Goal: Use online tool/utility: Utilize a website feature to perform a specific function

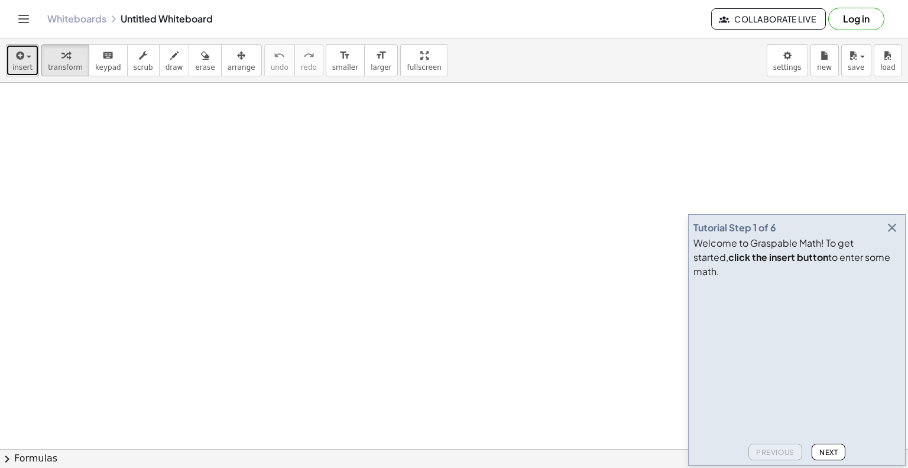
click at [8, 61] on button "insert" at bounding box center [22, 60] width 33 height 32
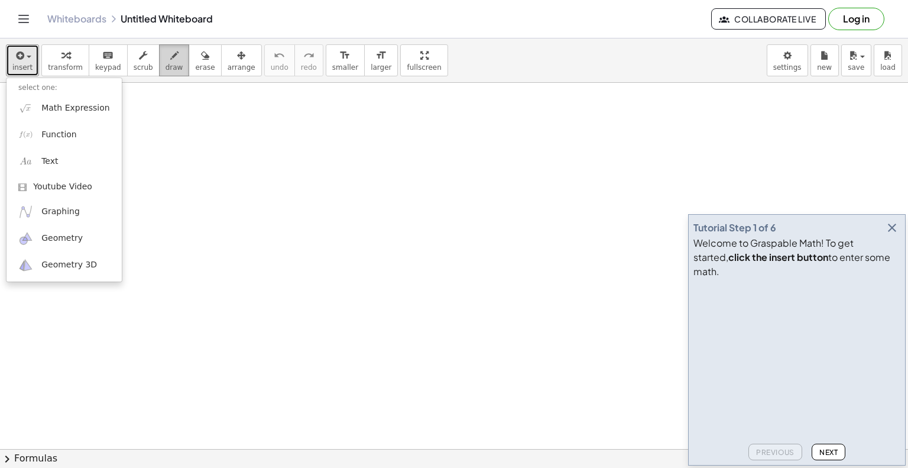
click at [166, 68] on span "draw" at bounding box center [175, 67] width 18 height 8
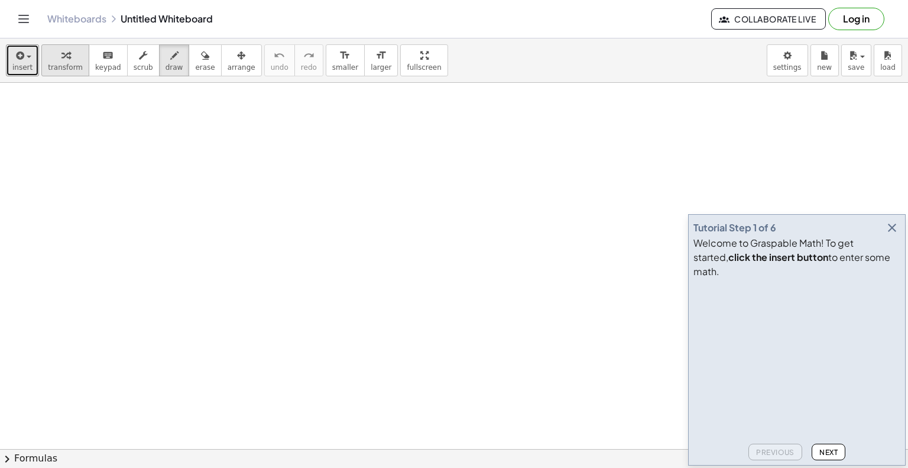
click at [54, 66] on span "transform" at bounding box center [65, 67] width 35 height 8
click at [20, 65] on span "insert" at bounding box center [22, 67] width 20 height 8
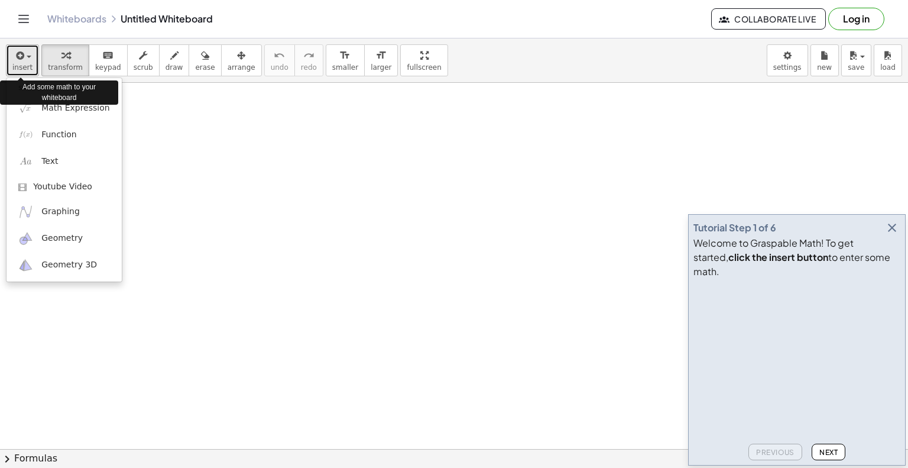
click at [20, 65] on span "insert" at bounding box center [22, 67] width 20 height 8
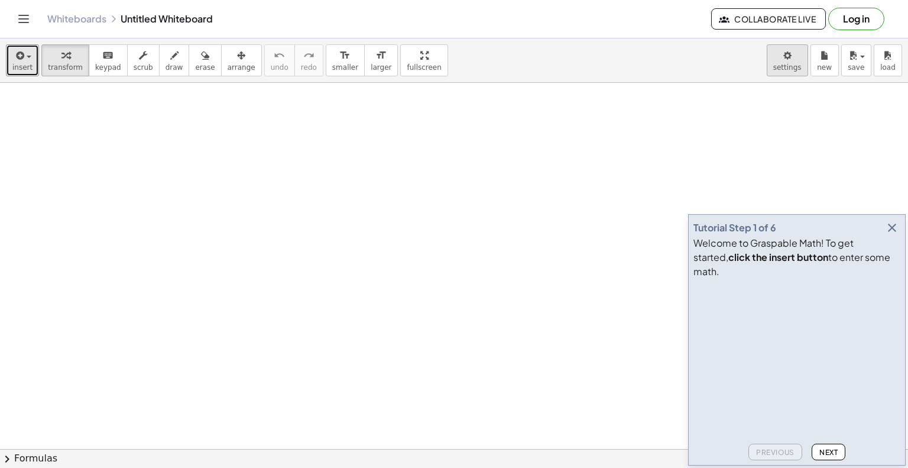
click at [794, 69] on body "Graspable Math Activities Get Started Activity Bank Assigned Work Classes White…" at bounding box center [454, 234] width 908 height 468
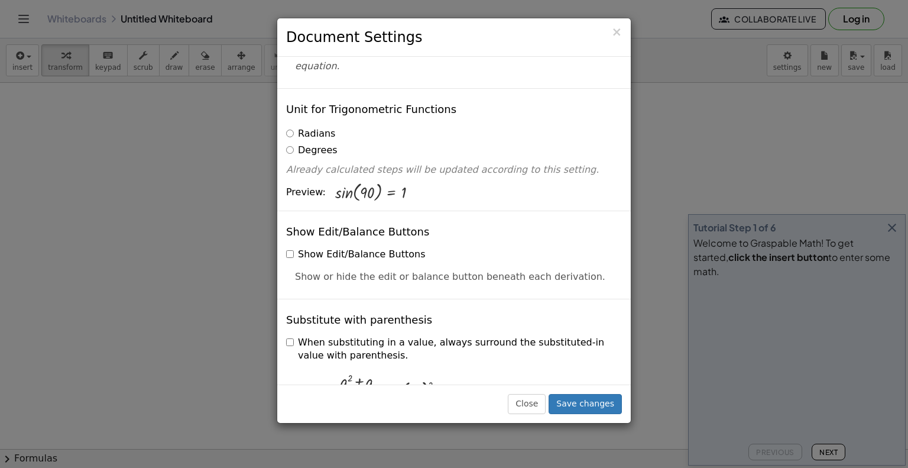
scroll to position [177, 0]
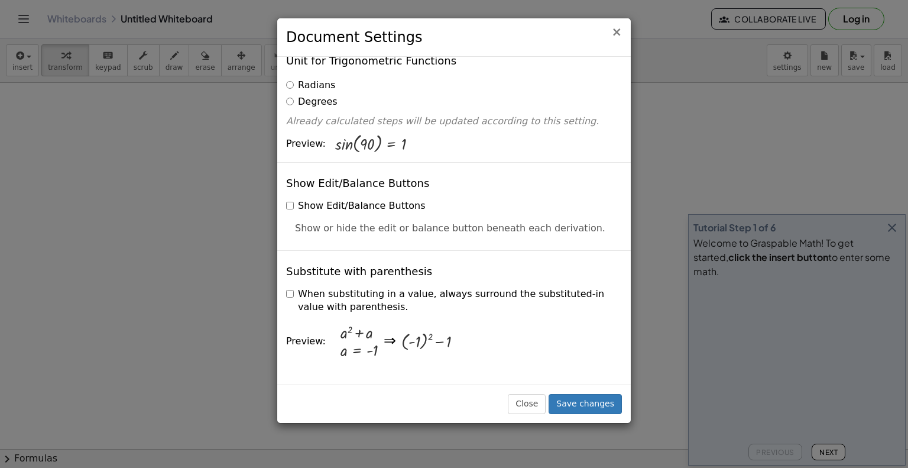
click at [622, 33] on span "×" at bounding box center [616, 32] width 11 height 14
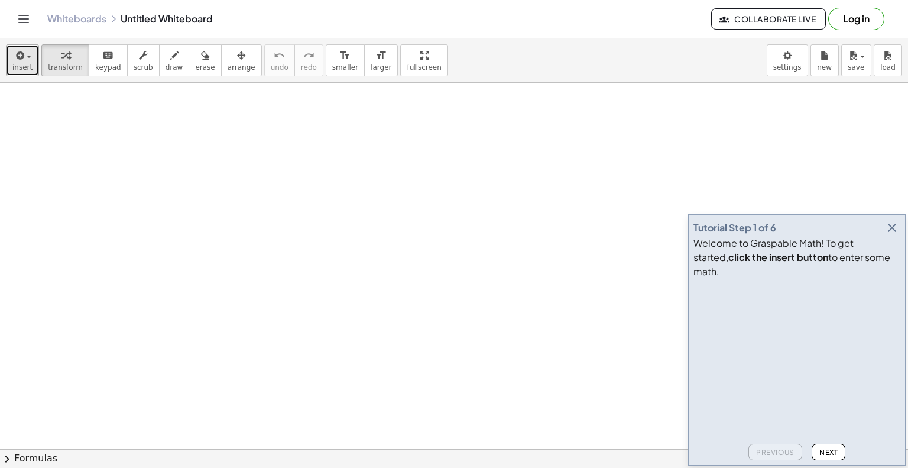
click at [28, 68] on span "insert" at bounding box center [22, 67] width 20 height 8
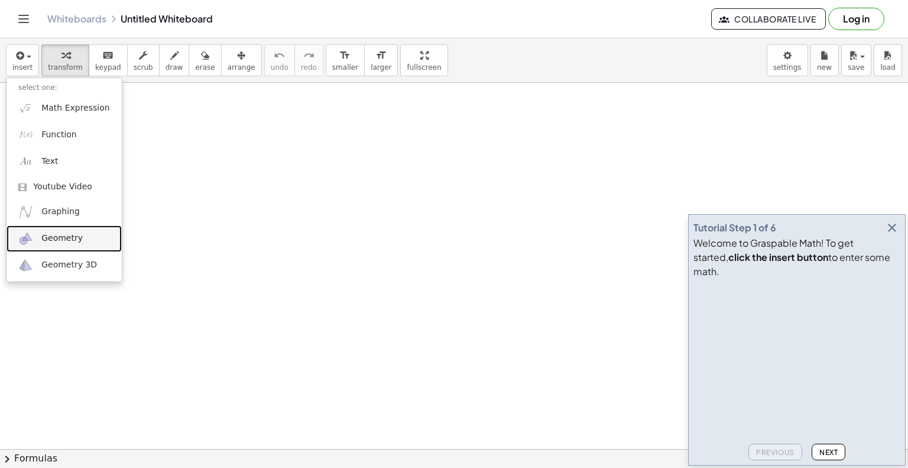
click at [72, 241] on span "Geometry" at bounding box center [61, 238] width 41 height 12
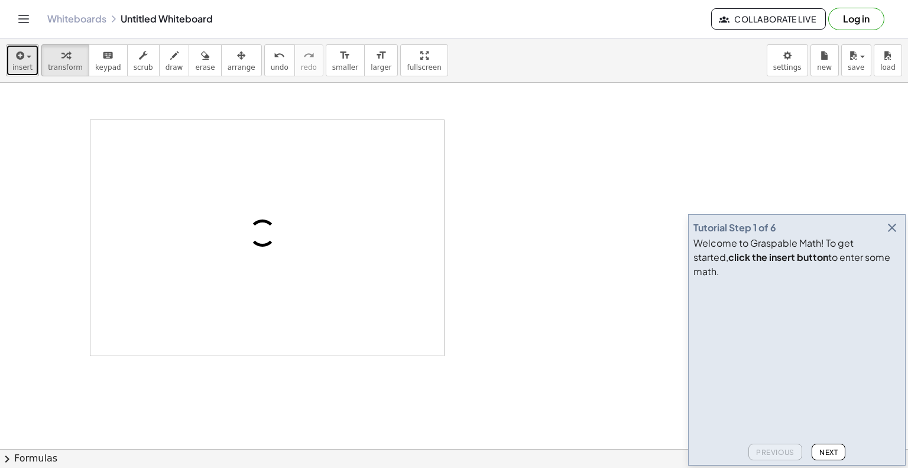
click at [14, 61] on icon "button" at bounding box center [19, 55] width 11 height 14
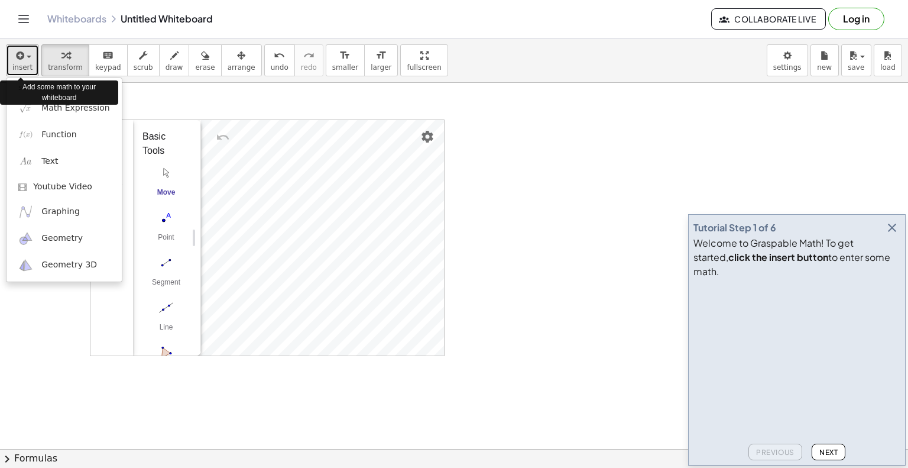
click at [14, 61] on icon "button" at bounding box center [19, 55] width 11 height 14
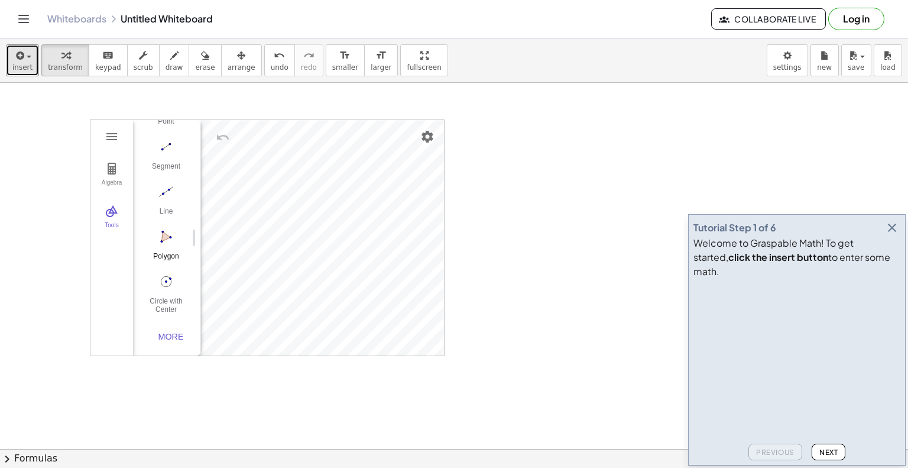
scroll to position [122, 0]
click at [168, 280] on img "Circle with Center through Point. Select center point, then point on circle" at bounding box center [165, 281] width 47 height 19
click at [113, 181] on div "Algebra" at bounding box center [112, 187] width 38 height 17
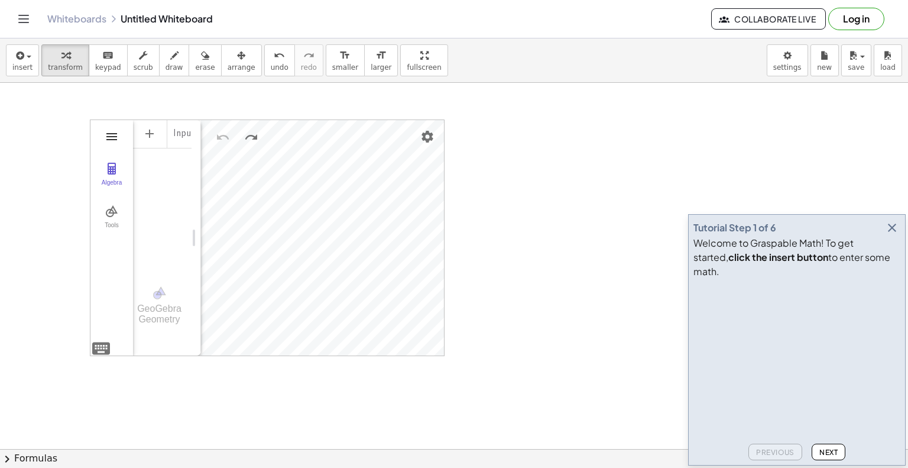
click at [115, 131] on img "Geometry" at bounding box center [112, 136] width 14 height 14
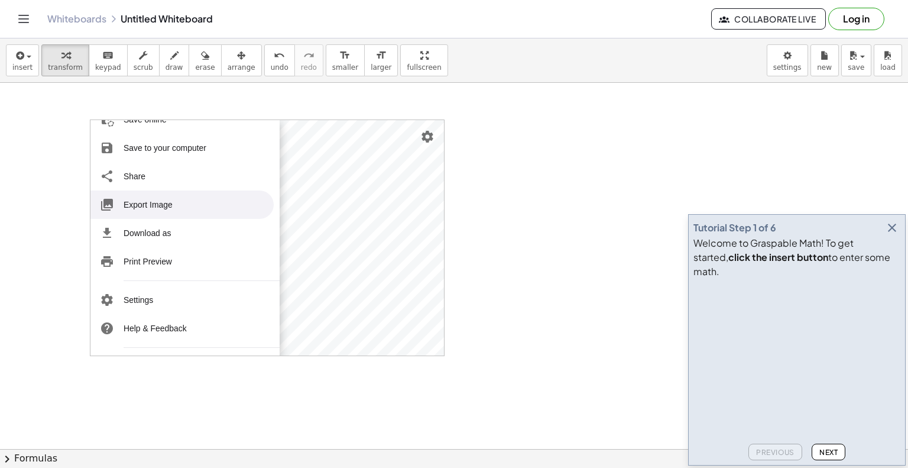
scroll to position [118, 0]
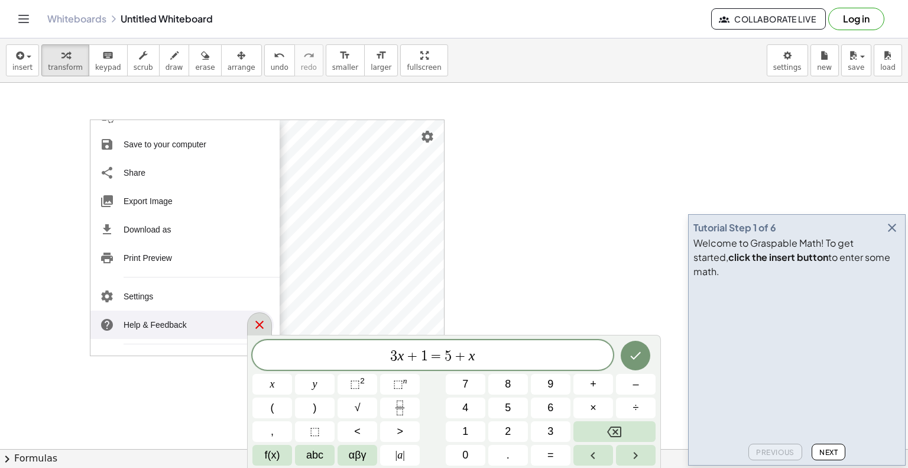
click at [255, 328] on icon at bounding box center [259, 324] width 14 height 14
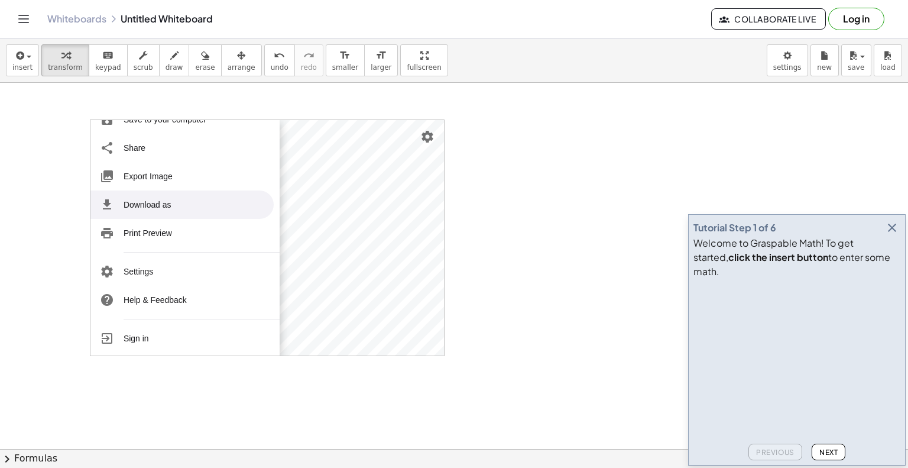
scroll to position [144, 0]
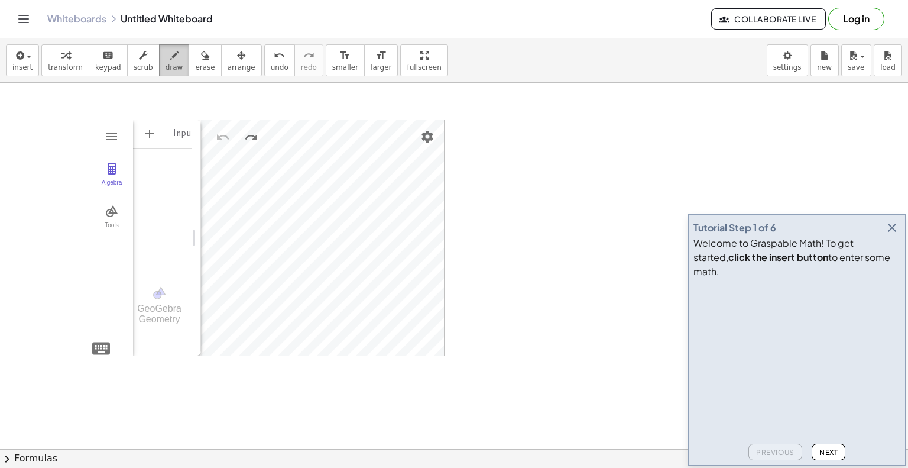
click at [166, 63] on span "draw" at bounding box center [175, 67] width 18 height 8
drag, startPoint x: 101, startPoint y: 210, endPoint x: 119, endPoint y: 228, distance: 24.7
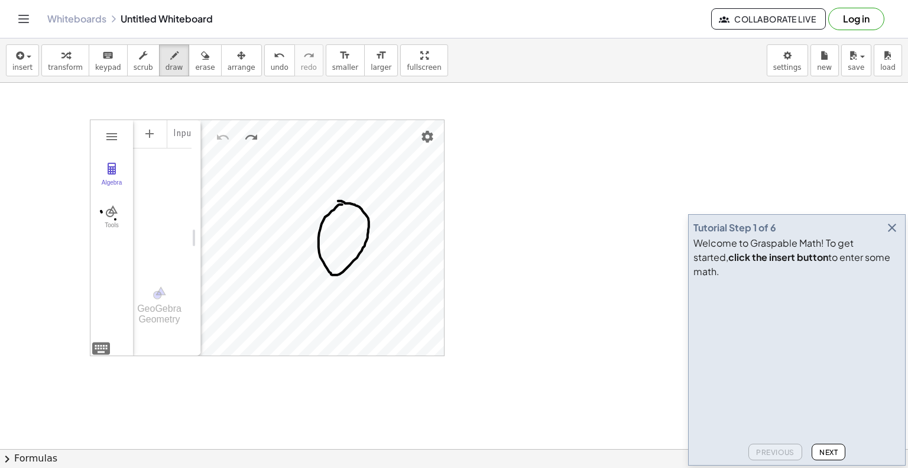
drag, startPoint x: 268, startPoint y: 223, endPoint x: 265, endPoint y: 211, distance: 12.2
drag, startPoint x: 61, startPoint y: 53, endPoint x: 39, endPoint y: 57, distance: 22.7
click at [61, 54] on icon "button" at bounding box center [65, 55] width 8 height 14
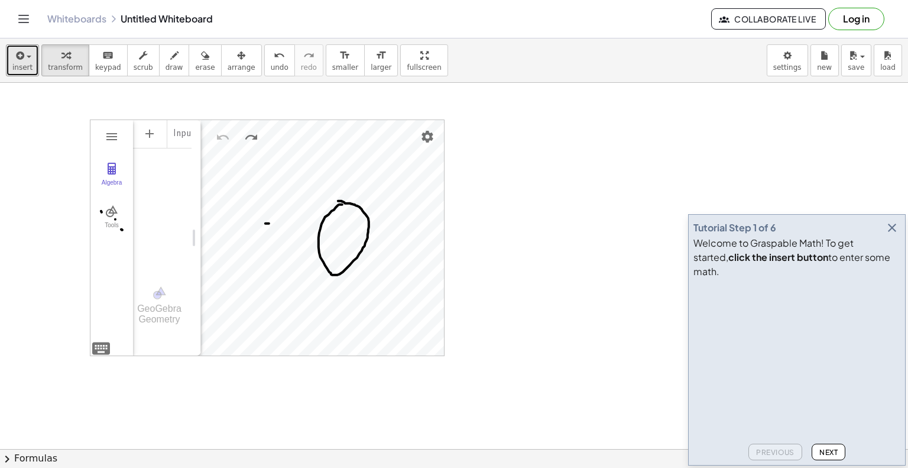
drag, startPoint x: 29, startPoint y: 57, endPoint x: 40, endPoint y: 76, distance: 22.5
click at [29, 57] on span "button" at bounding box center [29, 57] width 5 height 2
click at [102, 210] on button "Tools" at bounding box center [111, 217] width 43 height 43
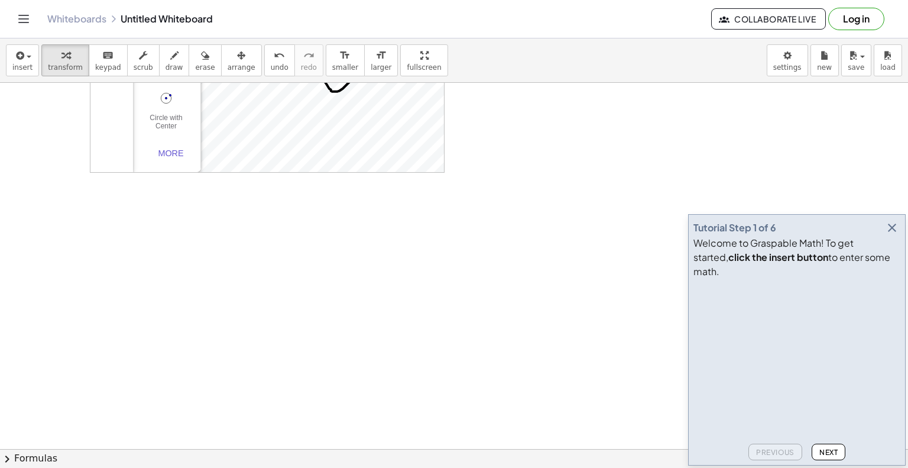
scroll to position [0, 0]
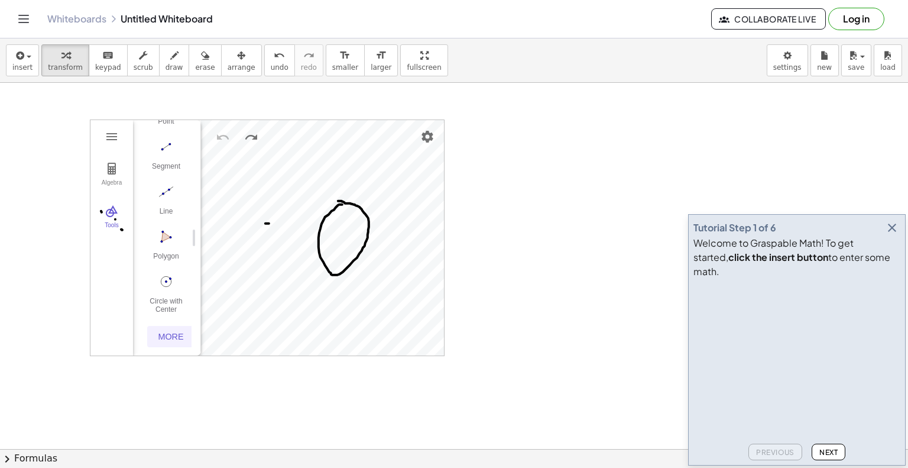
click at [163, 326] on button "More" at bounding box center [170, 336] width 47 height 21
click at [168, 205] on img "Compass. Select segment or two points for radius, then center point" at bounding box center [165, 199] width 47 height 19
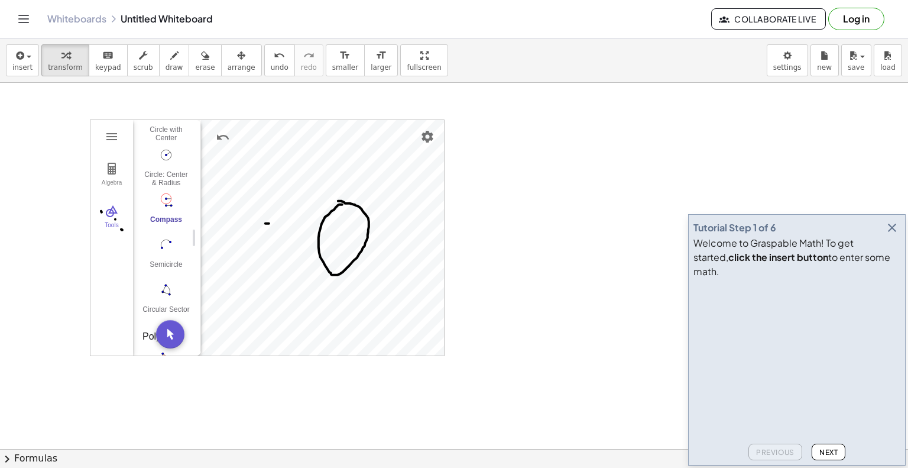
click at [156, 203] on img "Compass. Select segment or two points for radius, then center point" at bounding box center [165, 199] width 47 height 19
click at [168, 203] on img "Compass. Select segment or two points for radius, then center point" at bounding box center [165, 199] width 47 height 19
click at [173, 221] on div "Compass" at bounding box center [165, 223] width 47 height 17
drag, startPoint x: 520, startPoint y: 287, endPoint x: 530, endPoint y: 302, distance: 17.5
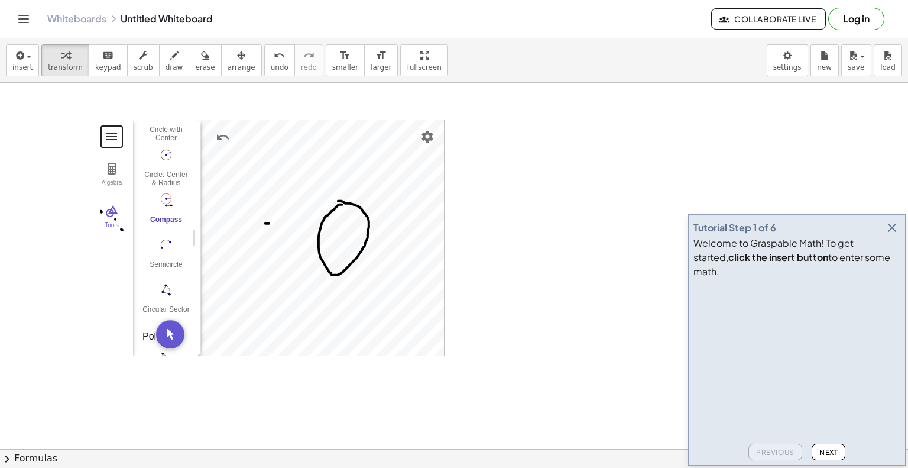
click at [118, 145] on button "Geometry" at bounding box center [111, 136] width 21 height 21
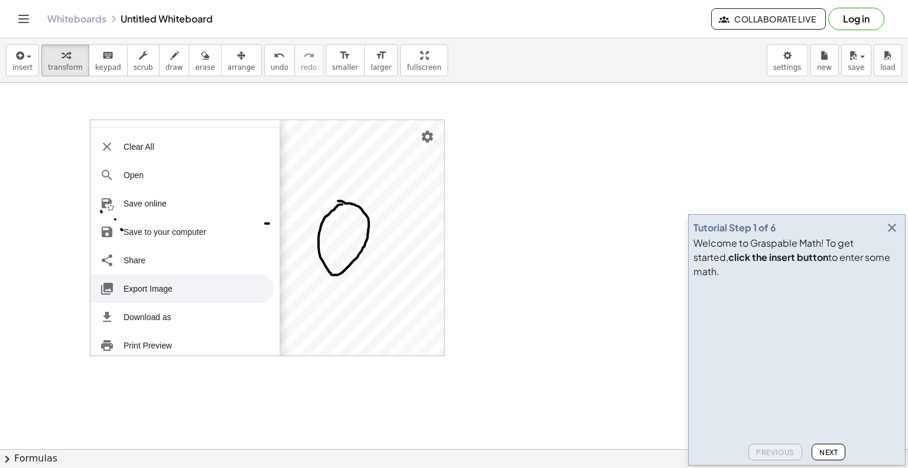
scroll to position [144, 0]
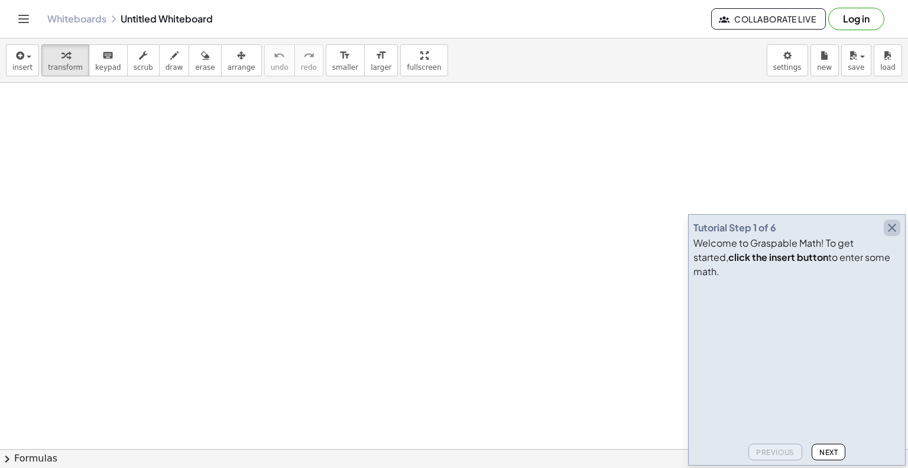
click at [896, 235] on icon "button" at bounding box center [892, 228] width 14 height 14
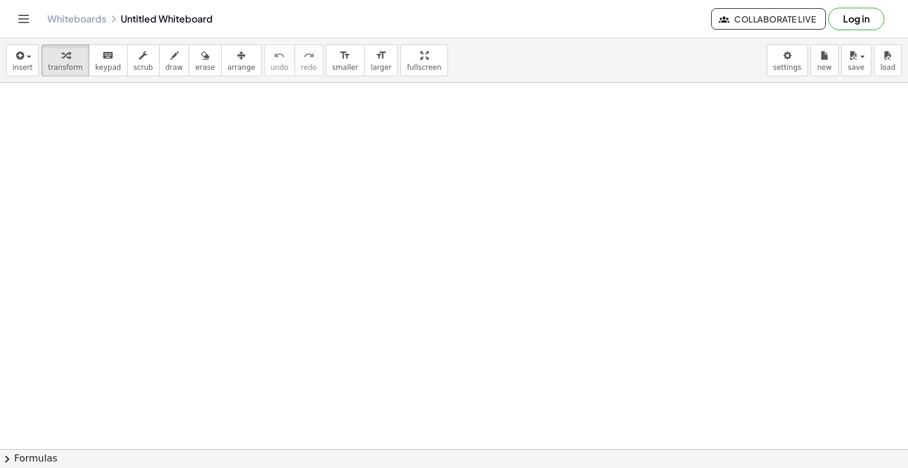
click at [15, 22] on button "Toggle navigation" at bounding box center [23, 18] width 19 height 19
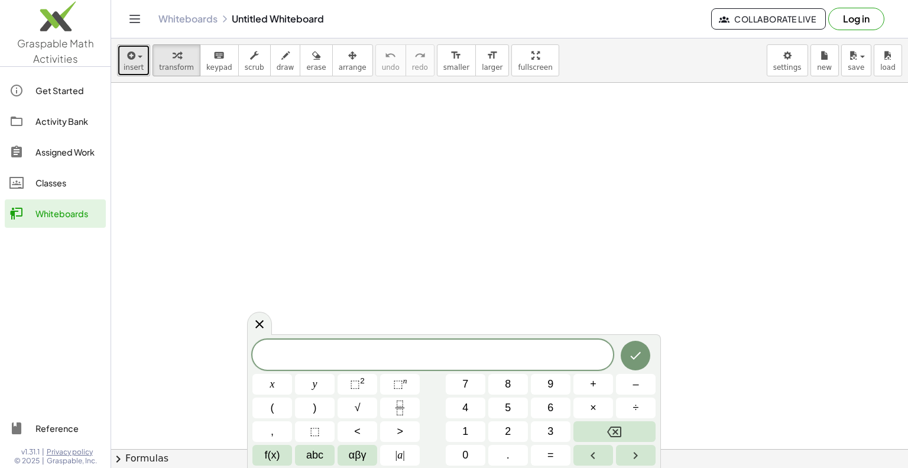
click at [130, 59] on icon "button" at bounding box center [130, 55] width 11 height 14
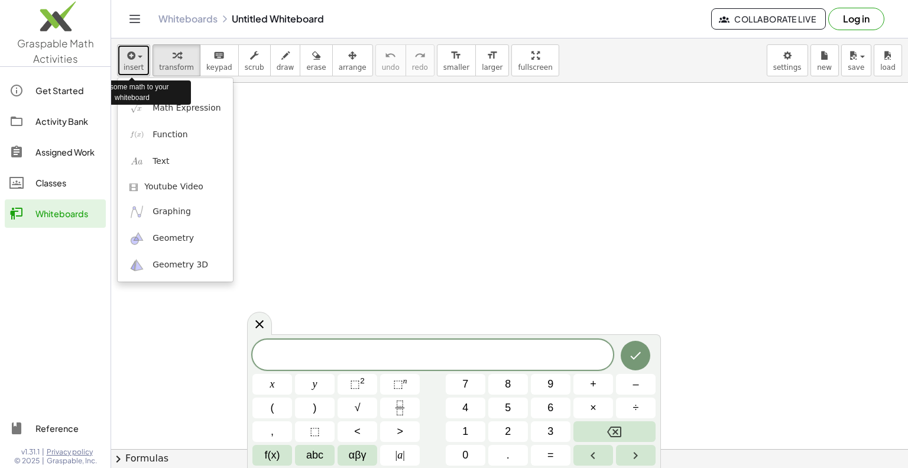
click at [127, 61] on icon "button" at bounding box center [130, 55] width 11 height 14
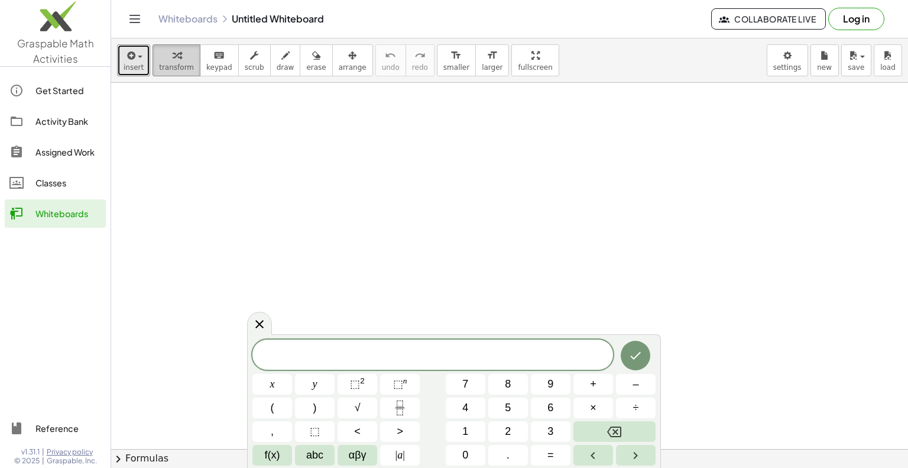
click at [170, 64] on span "transform" at bounding box center [176, 67] width 35 height 8
click at [126, 64] on span "insert" at bounding box center [134, 67] width 20 height 8
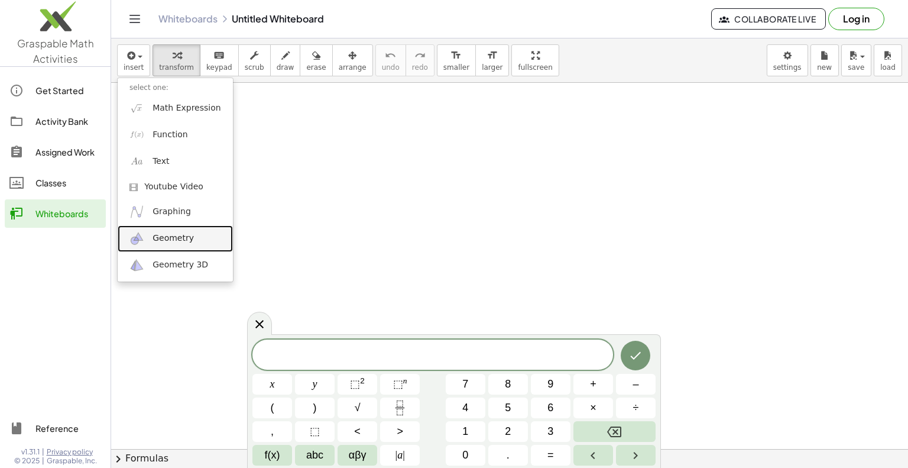
click at [189, 242] on link "Geometry" at bounding box center [175, 238] width 115 height 27
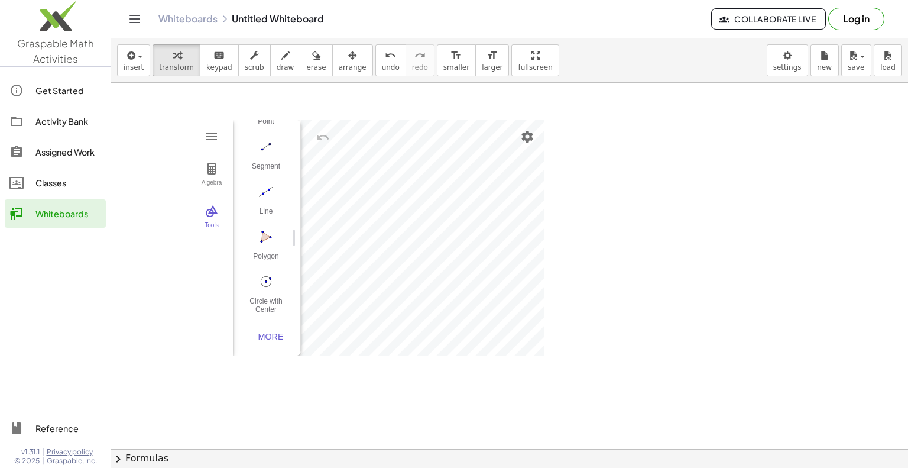
click at [225, 144] on div "Algebra Tools" at bounding box center [211, 237] width 43 height 235
click at [219, 138] on button "Geometry" at bounding box center [211, 136] width 21 height 21
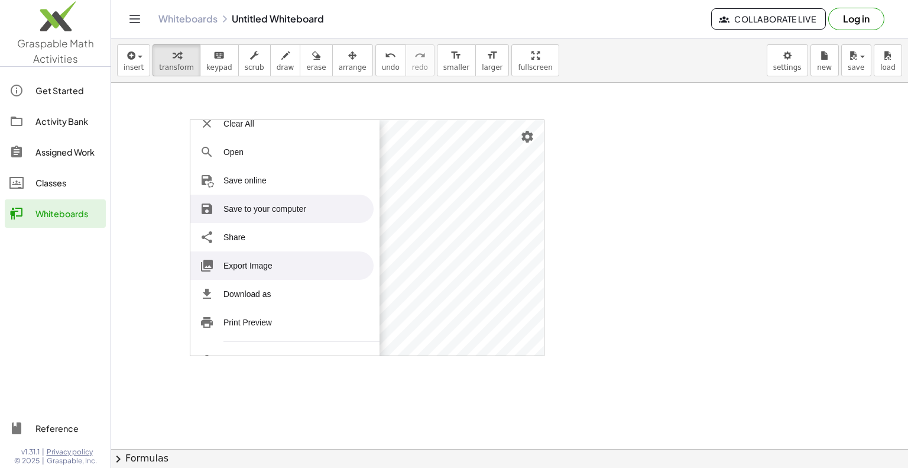
scroll to position [59, 0]
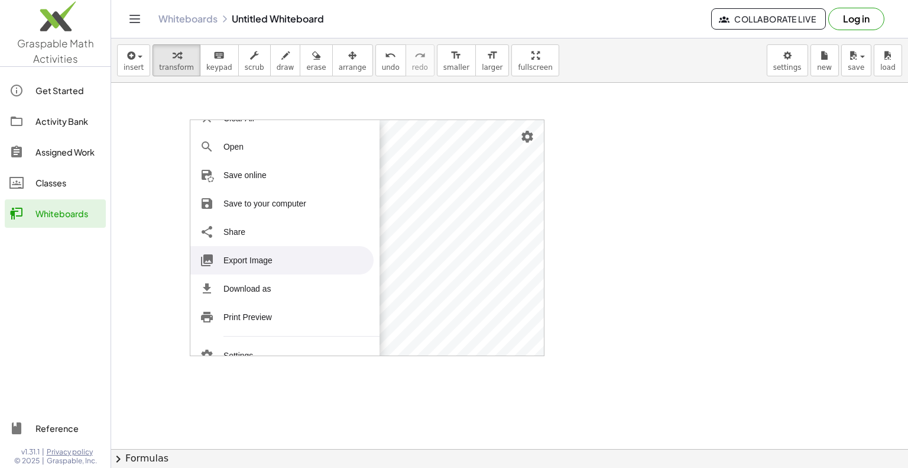
click at [288, 262] on li "Export Image" at bounding box center [281, 260] width 183 height 28
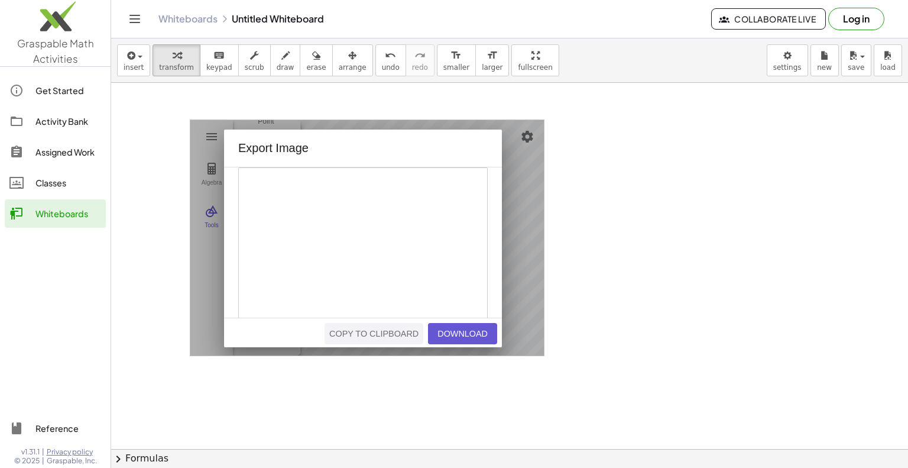
click at [404, 333] on div "Copy to Clipboard" at bounding box center [373, 333] width 89 height 9
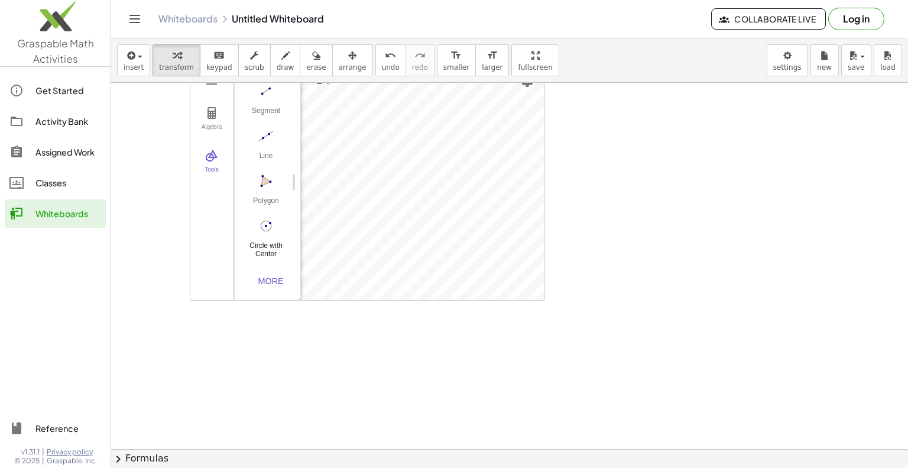
scroll to position [177, 0]
click at [273, 157] on button "More" at bounding box center [270, 158] width 47 height 21
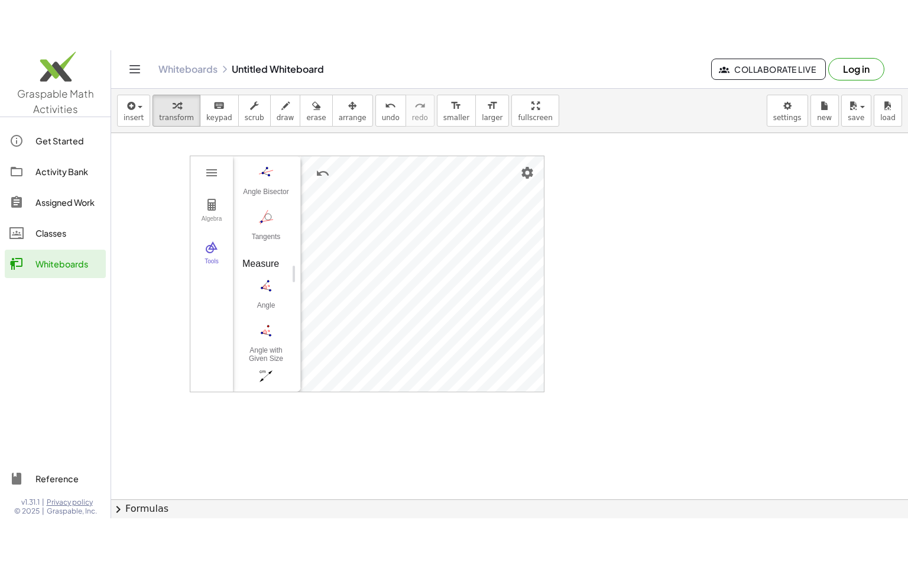
scroll to position [0, 0]
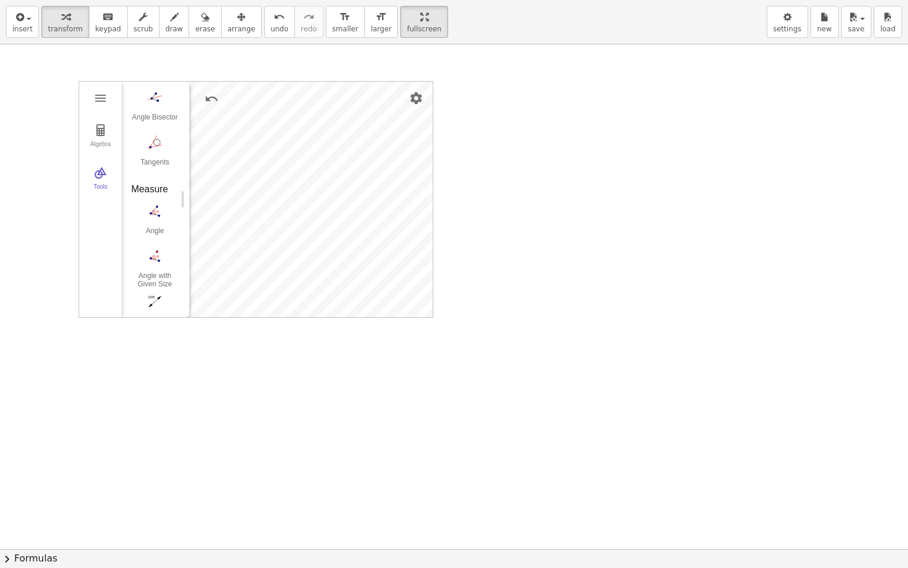
click at [513, 135] on div "insert select one: Math Expression Function Text Youtube Video Graphing Geometr…" at bounding box center [454, 284] width 908 height 568
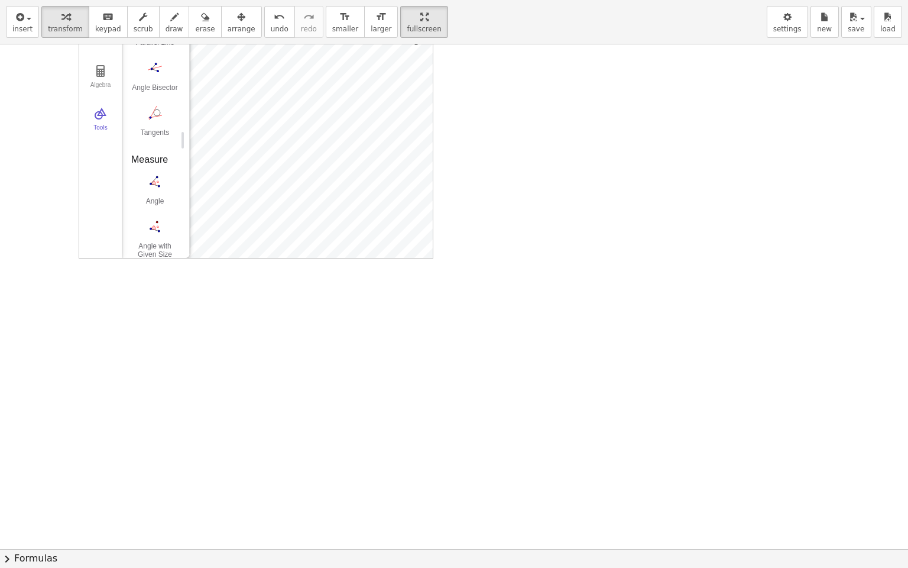
scroll to position [536, 0]
click at [435, 256] on div at bounding box center [454, 489] width 908 height 1009
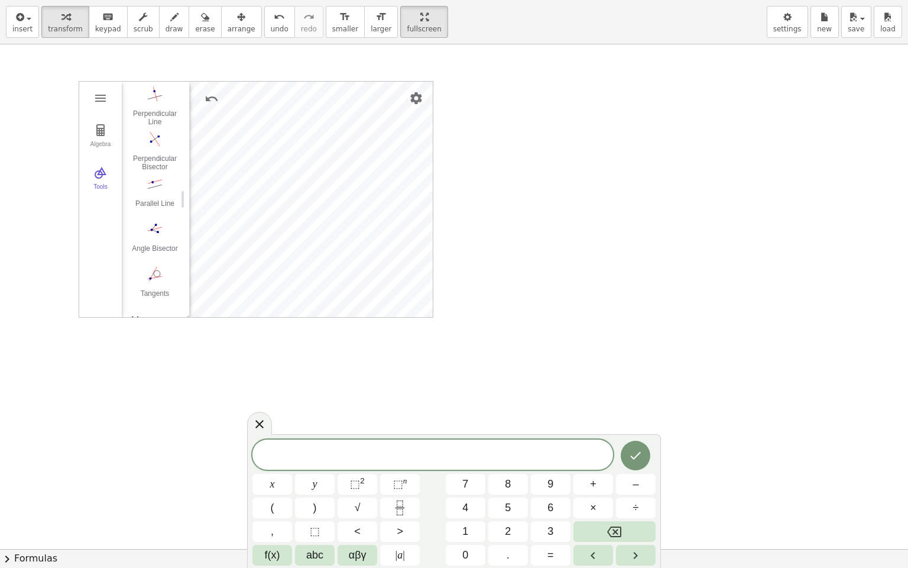
scroll to position [583, 0]
click at [478, 257] on div at bounding box center [454, 548] width 908 height 1009
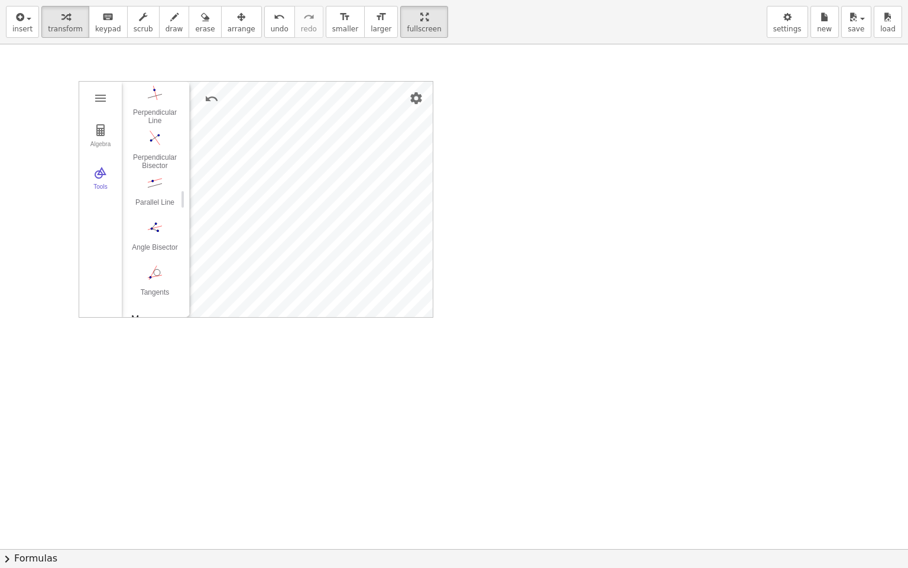
click at [459, 332] on div "GeoGebra Geometry Clear All Open Save online Save to your computer Share Export…" at bounding box center [454, 548] width 908 height 1009
click at [455, 108] on div at bounding box center [454, 548] width 908 height 1009
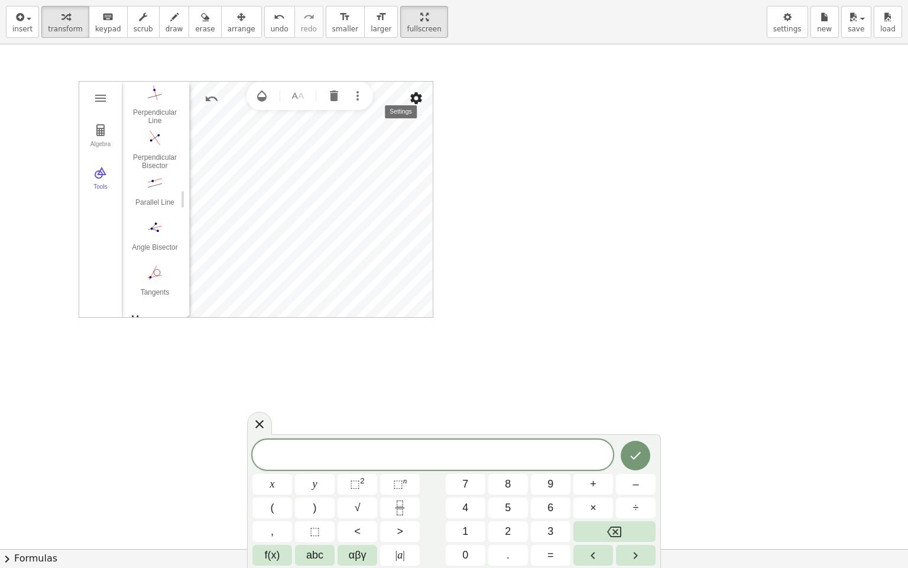
click at [415, 102] on img "Settings" at bounding box center [416, 98] width 14 height 14
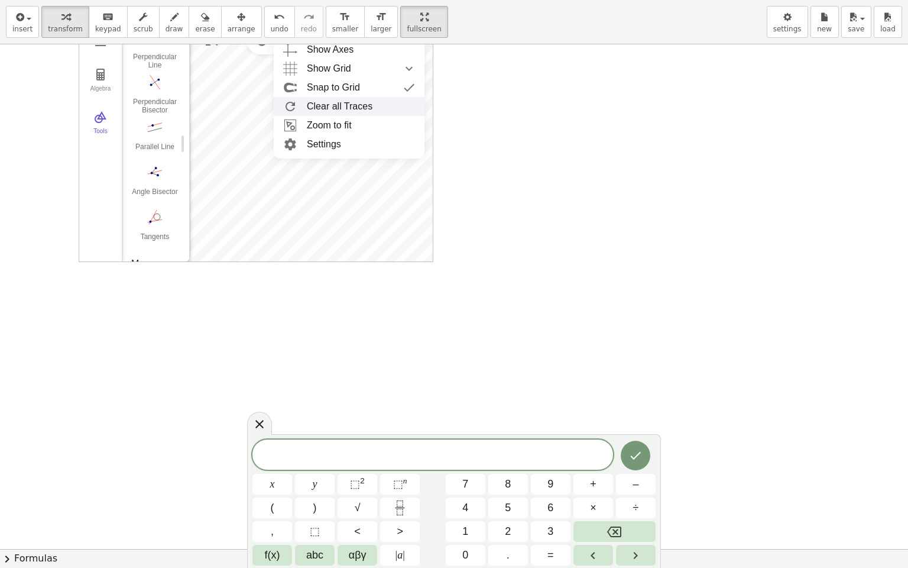
scroll to position [59, 0]
click at [382, 127] on li "Zoom to fit" at bounding box center [349, 121] width 151 height 19
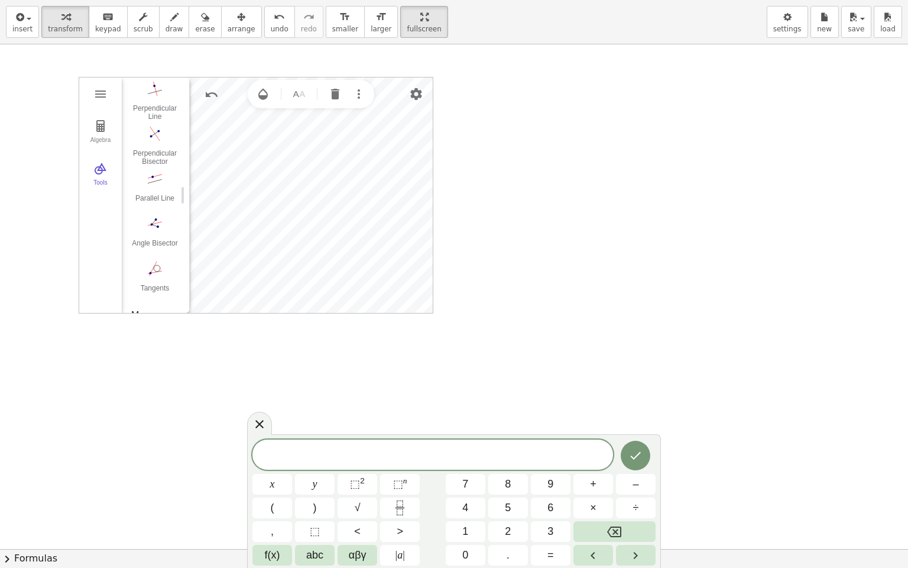
scroll to position [0, 0]
click at [359, 98] on img "More" at bounding box center [359, 98] width 14 height 14
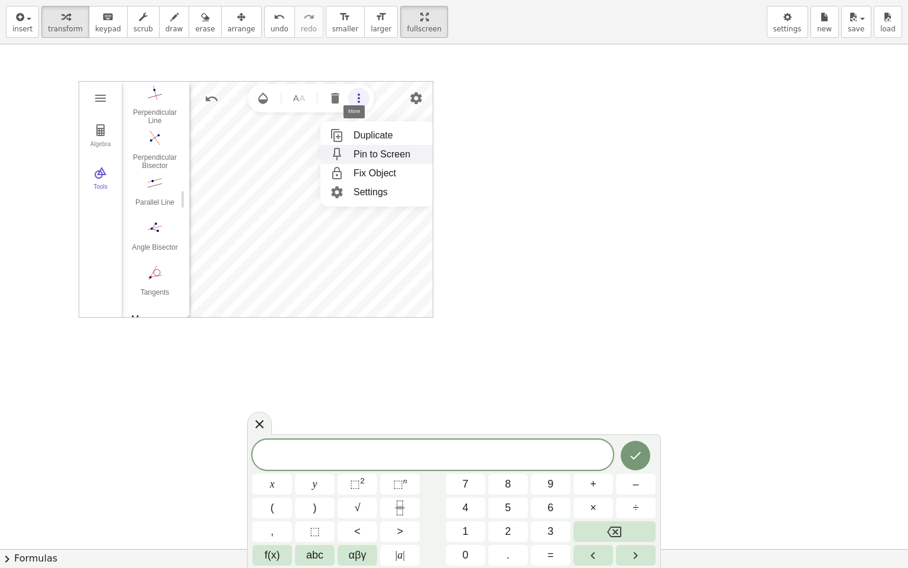
click at [388, 157] on div "Pin to Screen" at bounding box center [382, 154] width 57 height 19
click at [486, 208] on div at bounding box center [454, 548] width 908 height 1009
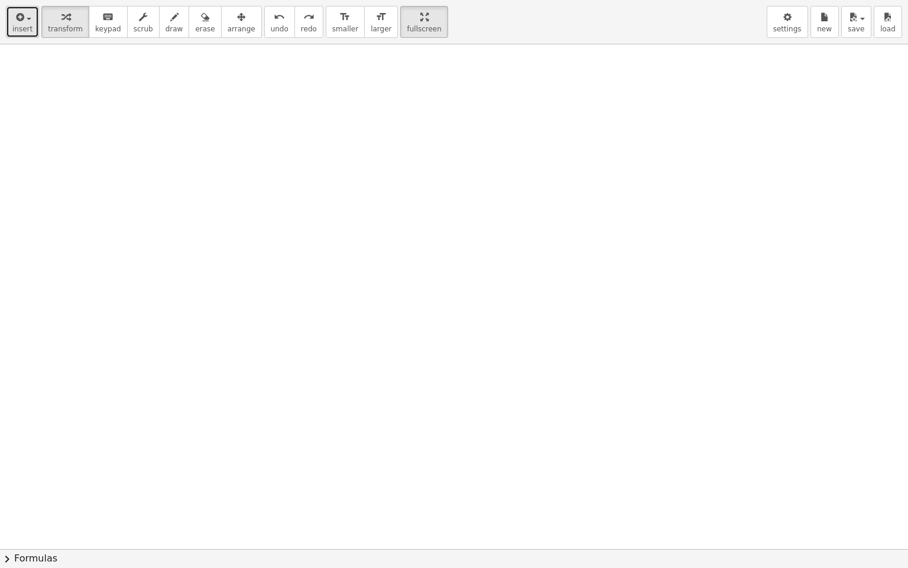
click at [21, 26] on span "insert" at bounding box center [22, 29] width 20 height 8
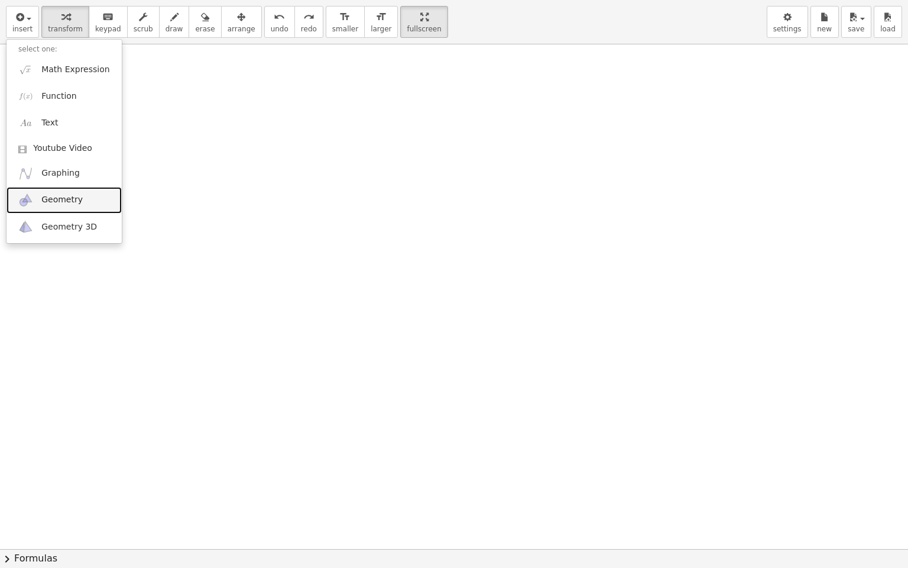
click at [79, 196] on link "Geometry" at bounding box center [64, 200] width 115 height 27
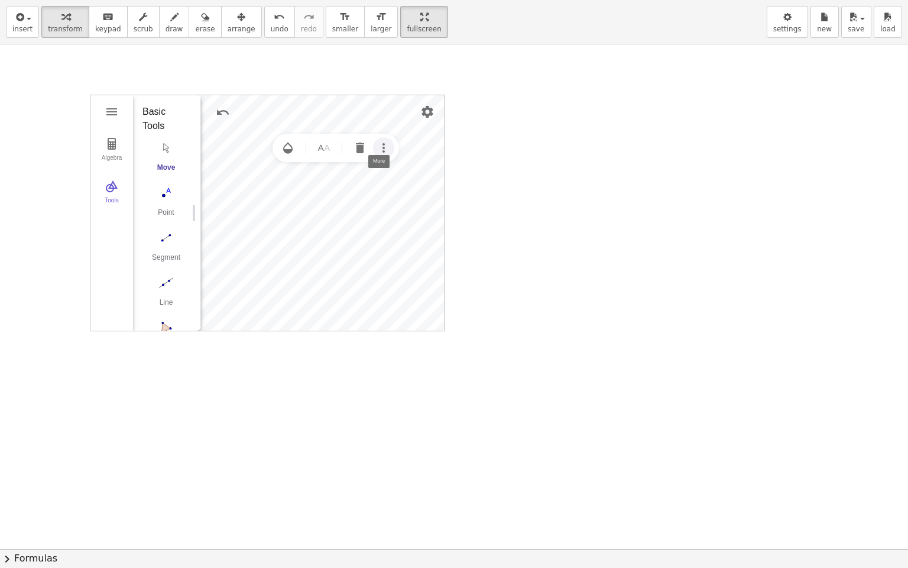
click at [381, 148] on img "More" at bounding box center [384, 148] width 14 height 14
click at [425, 113] on img "Settings" at bounding box center [427, 112] width 14 height 14
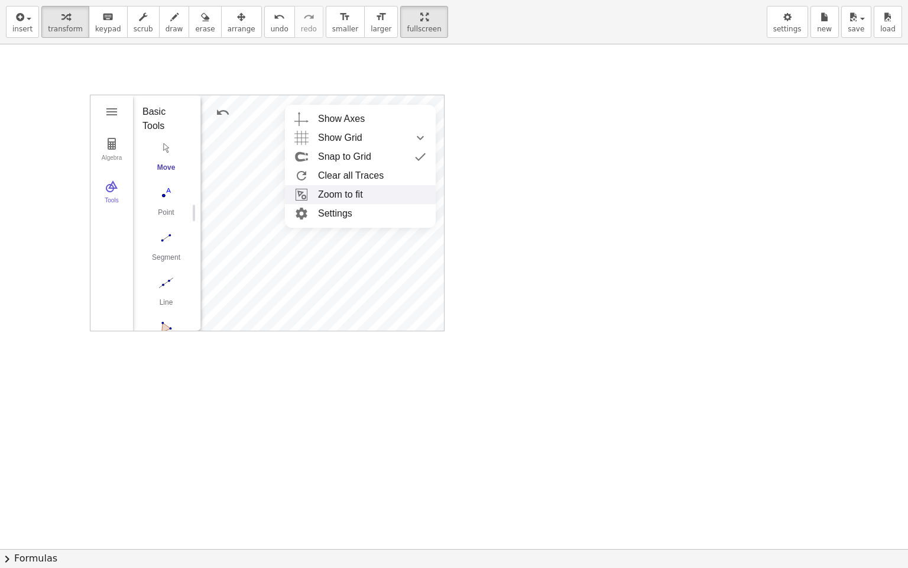
click at [395, 190] on li "Zoom to fit" at bounding box center [360, 194] width 151 height 19
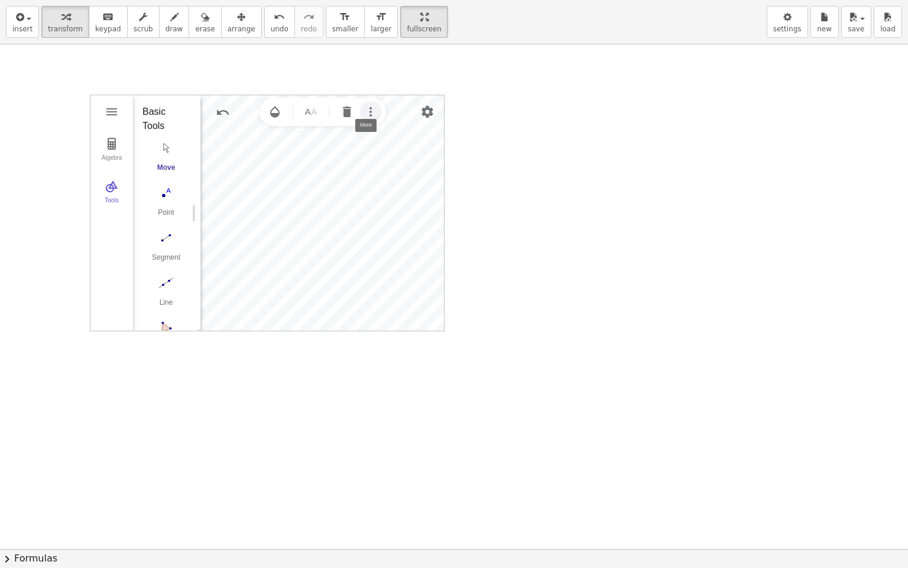
click at [364, 116] on img "More" at bounding box center [371, 112] width 14 height 14
click at [404, 192] on div "Fix Object" at bounding box center [386, 186] width 43 height 19
click at [368, 118] on img "More" at bounding box center [371, 112] width 14 height 14
click at [371, 114] on img "More" at bounding box center [371, 112] width 14 height 14
click at [397, 207] on li "Settings" at bounding box center [389, 205] width 114 height 19
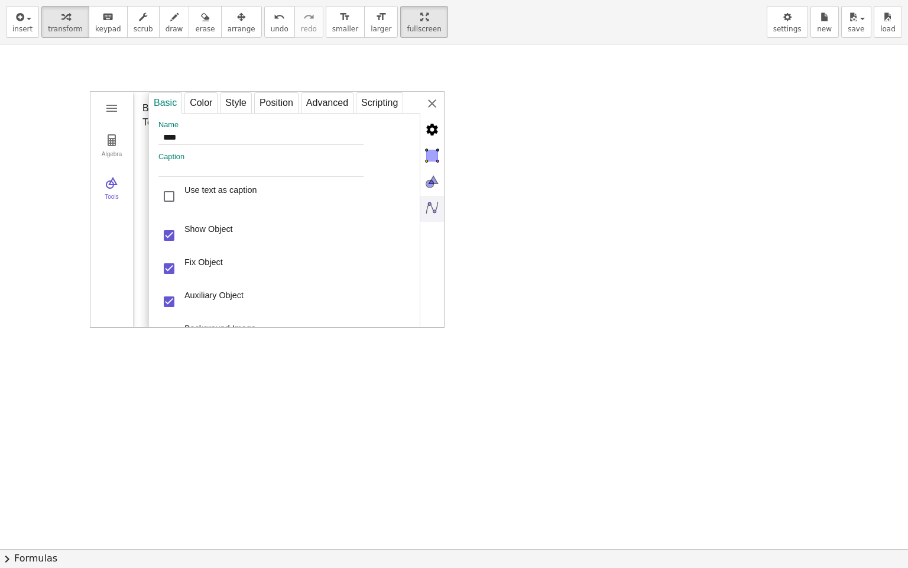
scroll to position [0, 0]
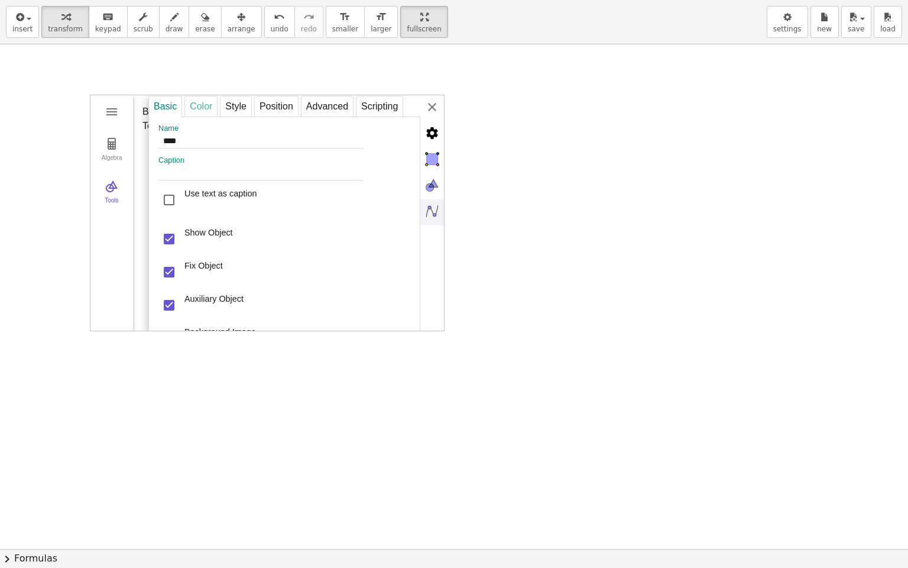
click at [200, 109] on div "Color" at bounding box center [200, 106] width 33 height 21
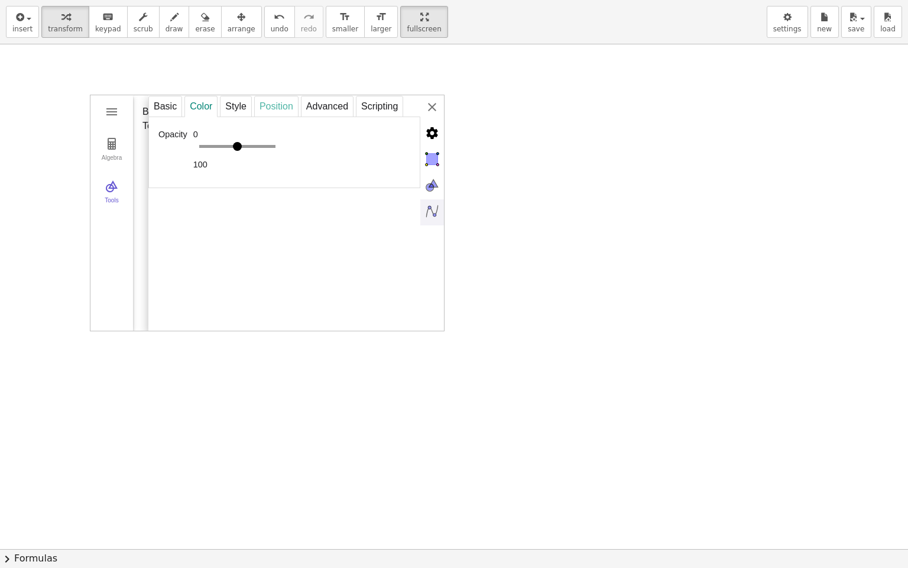
click at [257, 110] on div "Position" at bounding box center [276, 106] width 44 height 21
click at [339, 107] on div "Advanced" at bounding box center [327, 106] width 53 height 21
select select "***"
select select "Geometry"
click at [373, 106] on div "Scripting" at bounding box center [379, 106] width 47 height 21
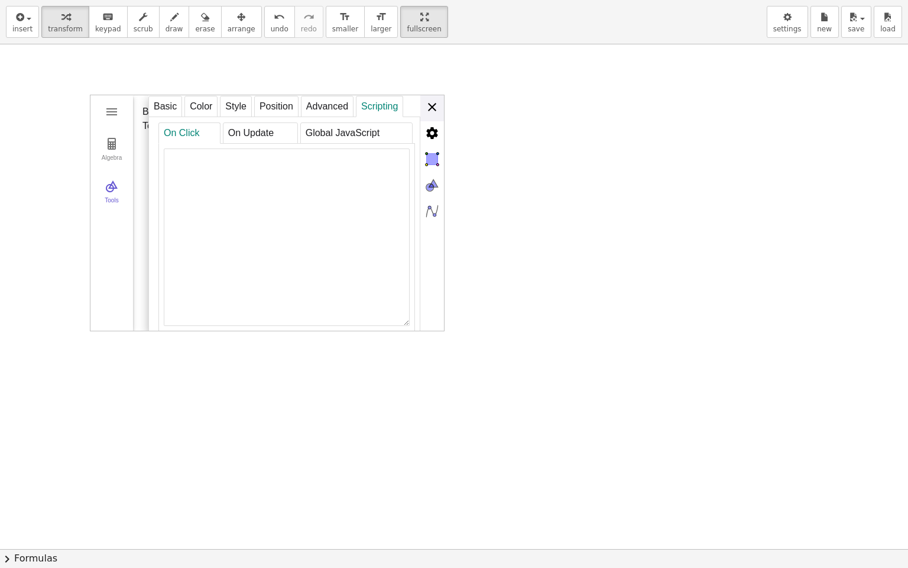
click at [440, 109] on div "**********" at bounding box center [296, 213] width 296 height 236
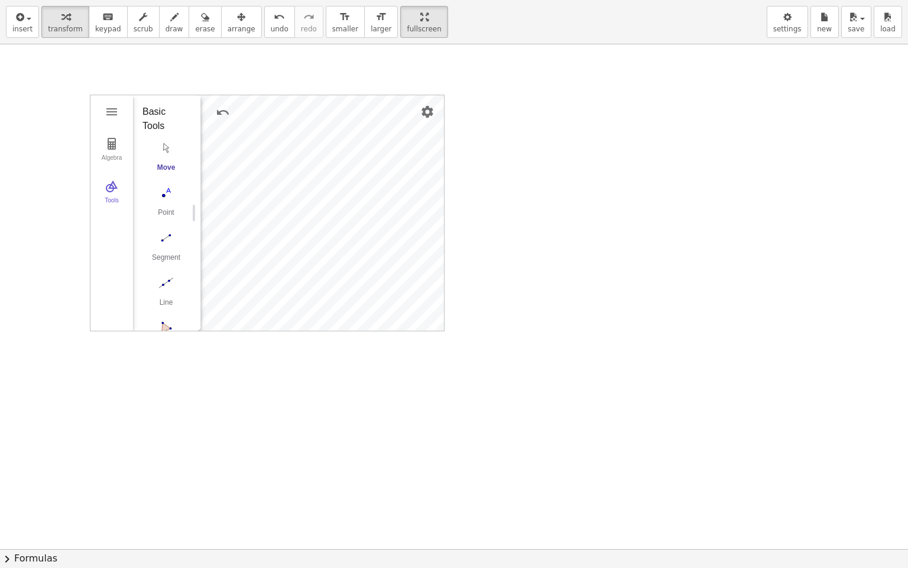
click at [440, 330] on div "Algebra Tools Point A Point B GeoGebra Geometry Basic Tools Move Point Segment …" at bounding box center [267, 213] width 355 height 236
click at [479, 359] on div at bounding box center [454, 548] width 908 height 1009
drag, startPoint x: 445, startPoint y: 331, endPoint x: 367, endPoint y: 330, distance: 78.0
click at [445, 331] on div at bounding box center [454, 548] width 908 height 1009
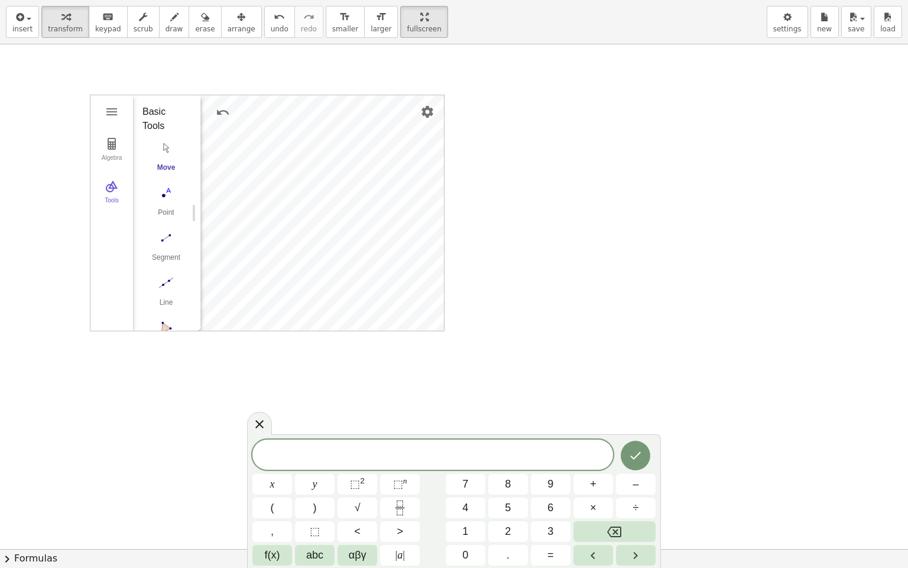
click at [109, 322] on div "Algebra Tools" at bounding box center [111, 212] width 43 height 235
drag, startPoint x: 435, startPoint y: 409, endPoint x: 511, endPoint y: 440, distance: 82.4
click at [461, 422] on div at bounding box center [454, 548] width 908 height 1009
drag, startPoint x: 256, startPoint y: 424, endPoint x: 256, endPoint y: 414, distance: 10.6
click at [257, 424] on icon at bounding box center [259, 424] width 14 height 14
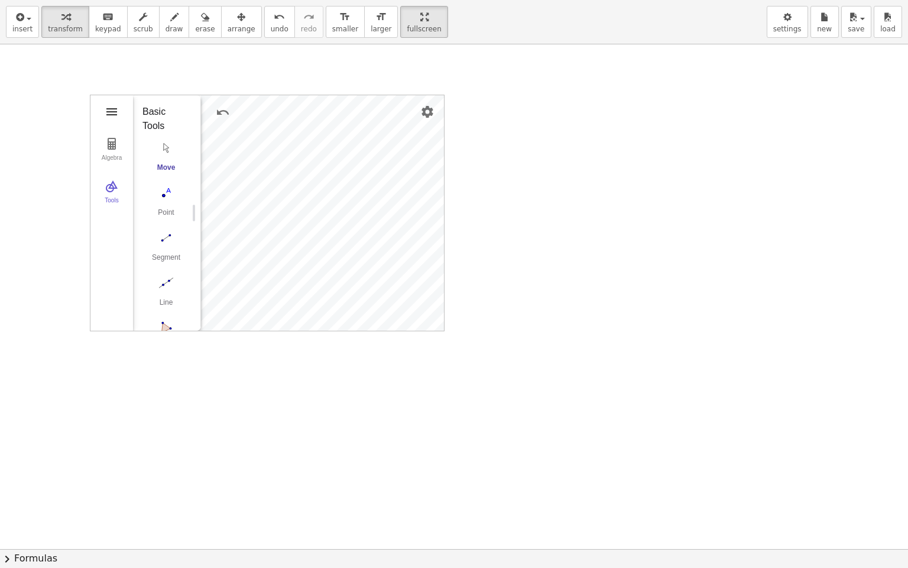
click at [111, 118] on img "Geometry" at bounding box center [112, 112] width 14 height 14
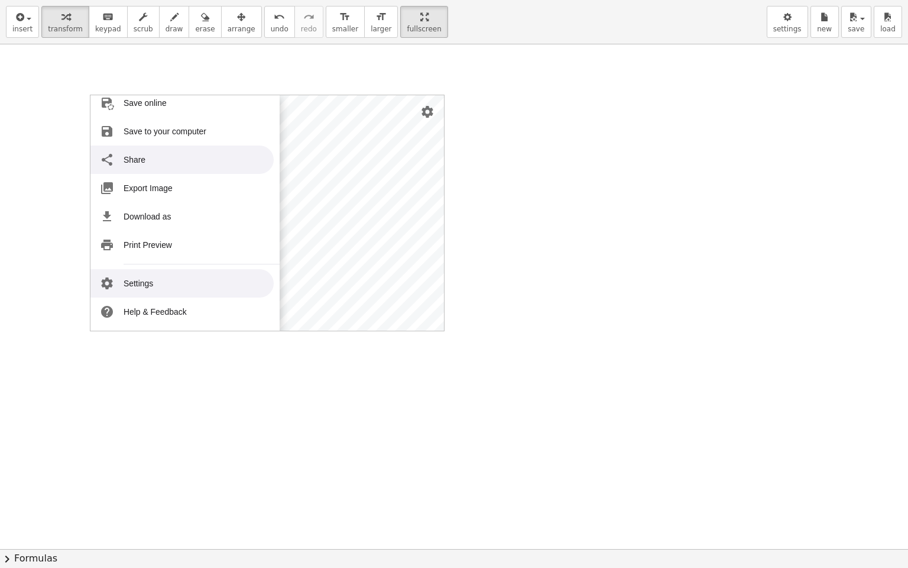
scroll to position [144, 0]
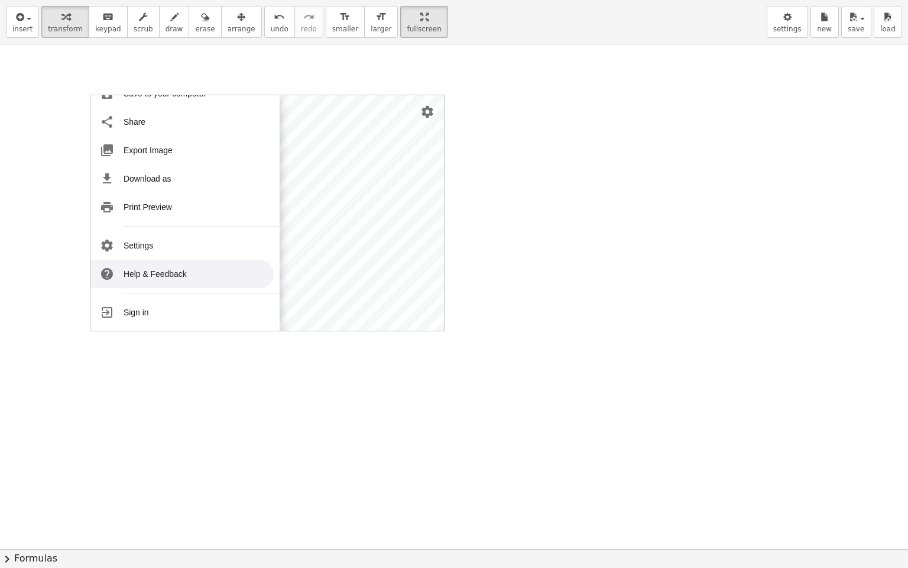
click at [395, 333] on div at bounding box center [454, 548] width 908 height 1009
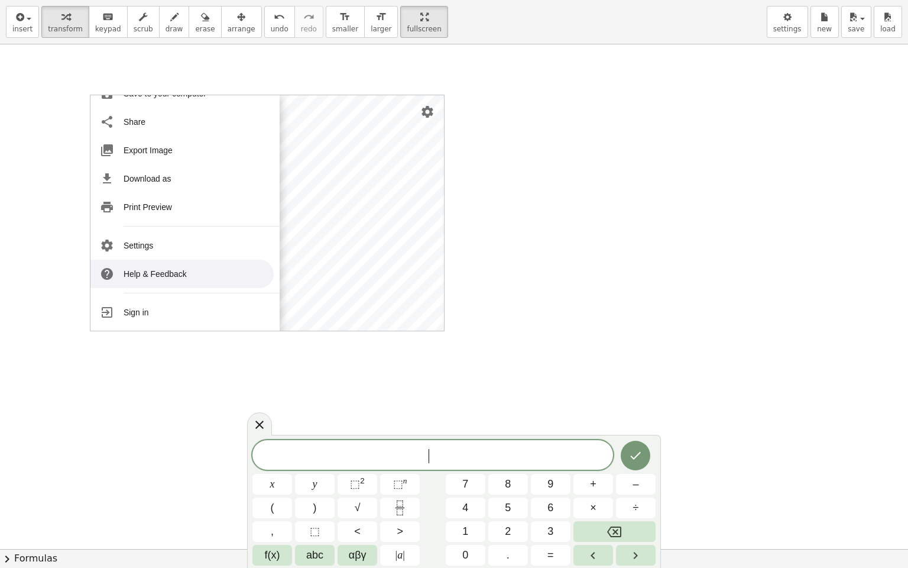
click at [497, 183] on div at bounding box center [454, 548] width 908 height 1009
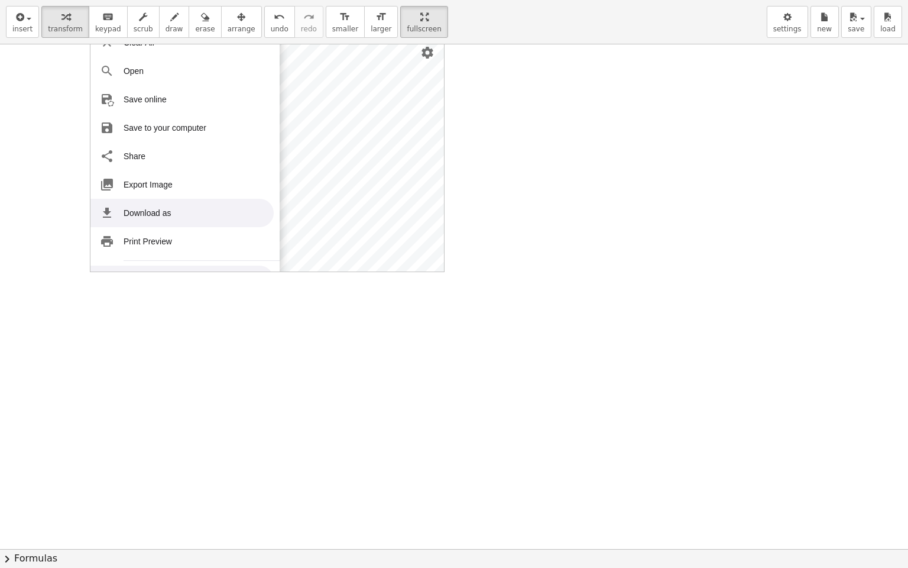
scroll to position [26, 0]
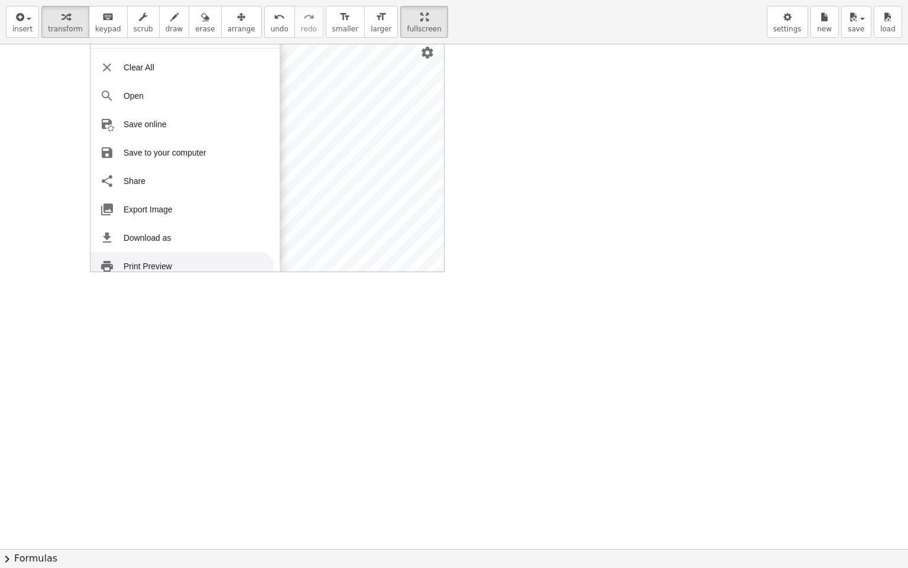
click at [179, 264] on li "Print Preview" at bounding box center [181, 266] width 183 height 28
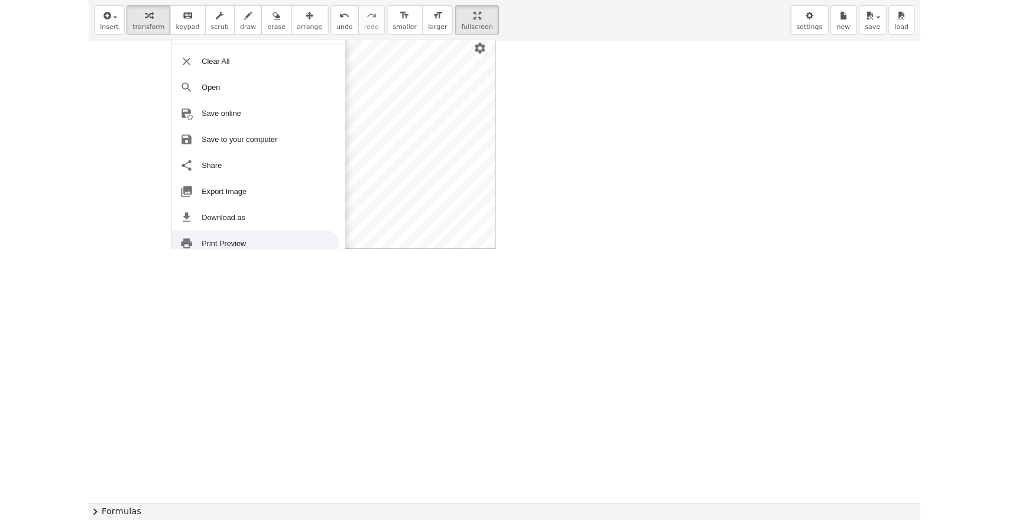
scroll to position [57, 0]
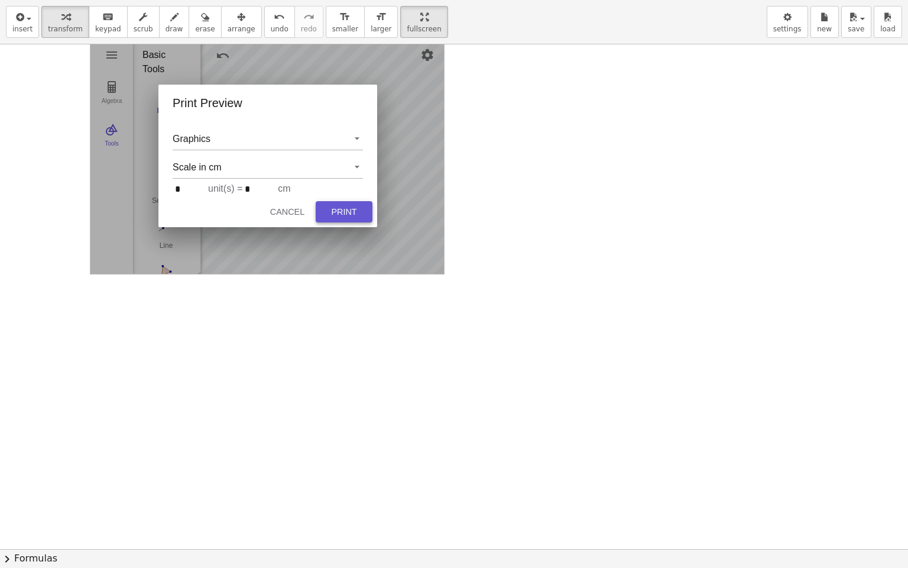
click at [342, 208] on div "Print" at bounding box center [344, 211] width 38 height 9
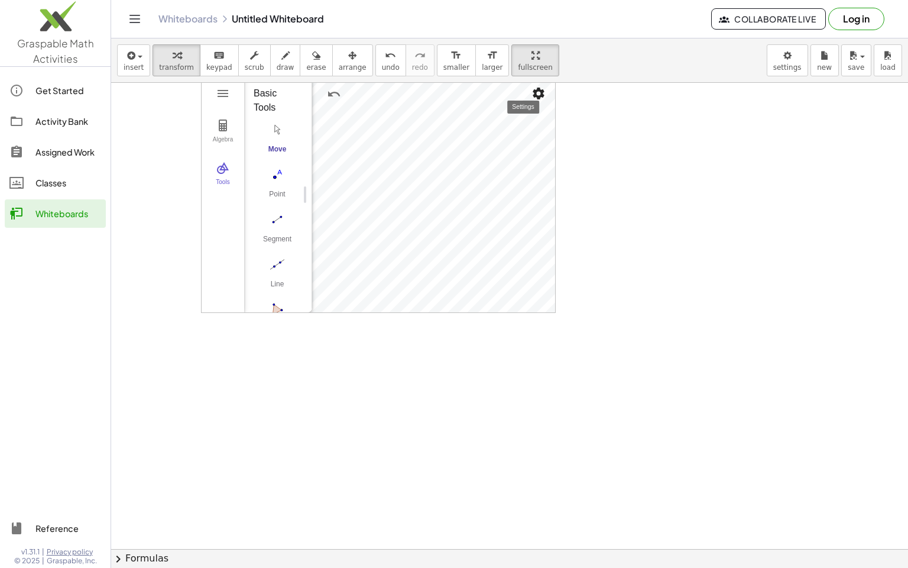
click at [544, 99] on img "Settings" at bounding box center [538, 93] width 14 height 14
click at [662, 120] on div at bounding box center [509, 492] width 797 height 932
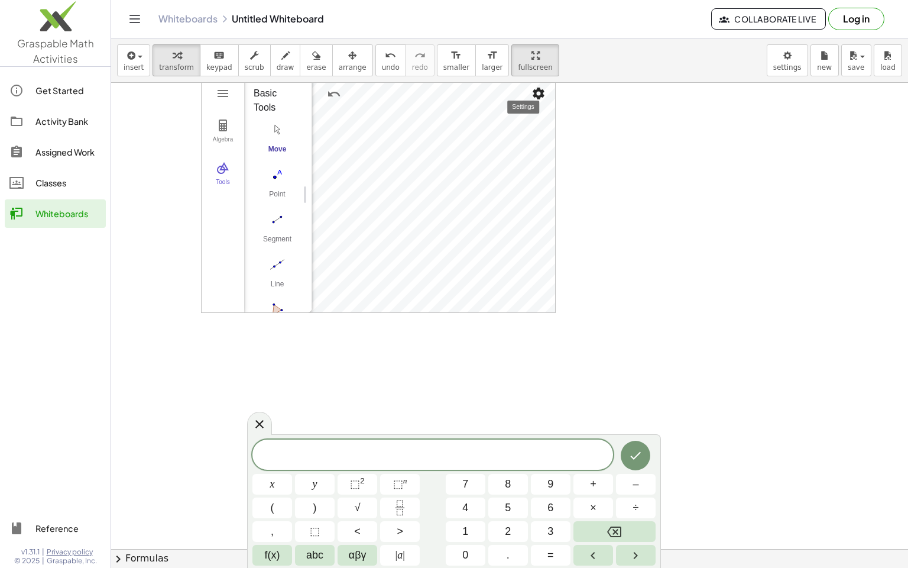
click at [542, 96] on img "Settings" at bounding box center [538, 93] width 14 height 14
click at [497, 176] on li "Zoom to fit" at bounding box center [471, 176] width 151 height 19
click at [636, 206] on div at bounding box center [509, 492] width 797 height 932
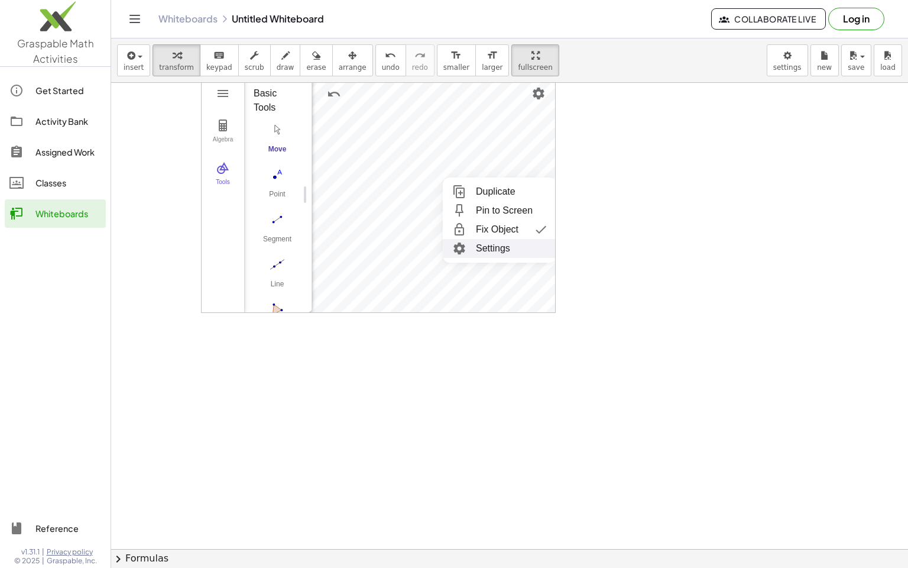
click at [516, 254] on li "Settings" at bounding box center [500, 248] width 114 height 19
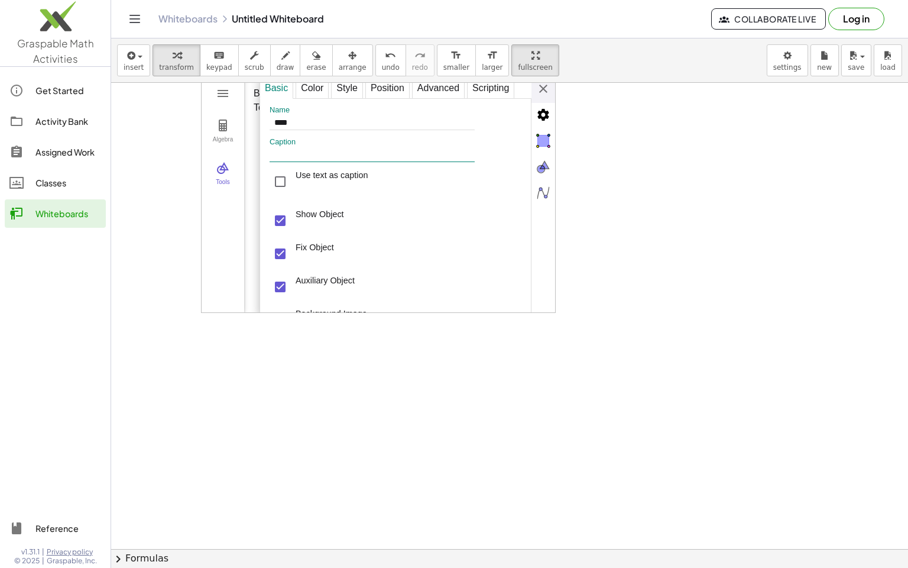
drag, startPoint x: 425, startPoint y: 283, endPoint x: 435, endPoint y: 211, distance: 72.7
click at [435, 211] on div "Name **** Caption Use text as caption Show Object Show trace Show Label: Name F…" at bounding box center [396, 220] width 272 height 244
drag, startPoint x: 328, startPoint y: 312, endPoint x: 403, endPoint y: 278, distance: 82.3
click at [401, 250] on div "Name **** Caption Use text as caption Show Object Show trace Show Label: Name F…" at bounding box center [396, 220] width 272 height 244
click at [352, 99] on div "Style" at bounding box center [347, 87] width 32 height 21
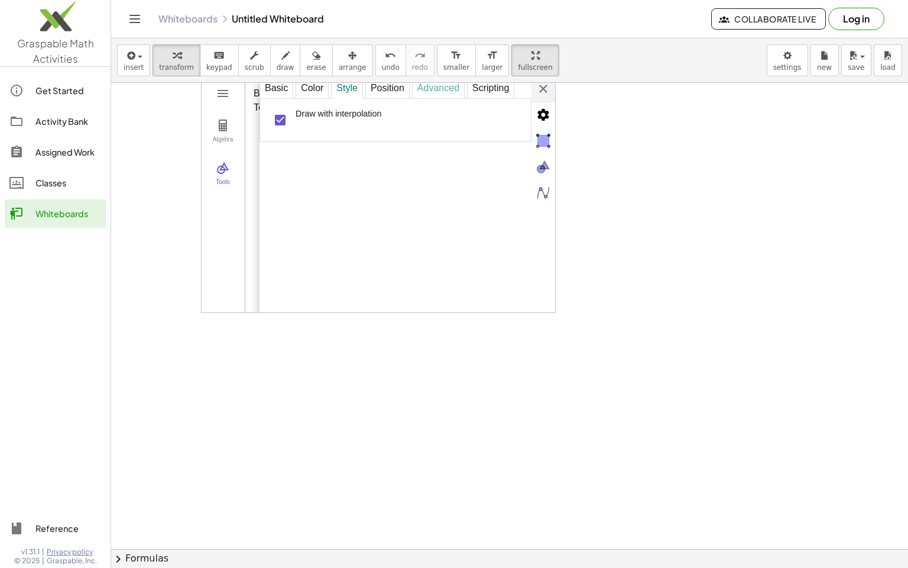
click at [423, 99] on div "Advanced" at bounding box center [438, 87] width 53 height 21
click at [388, 99] on div "Position" at bounding box center [387, 87] width 44 height 21
type input "*"
click at [283, 226] on div "Center Image" at bounding box center [280, 215] width 21 height 21
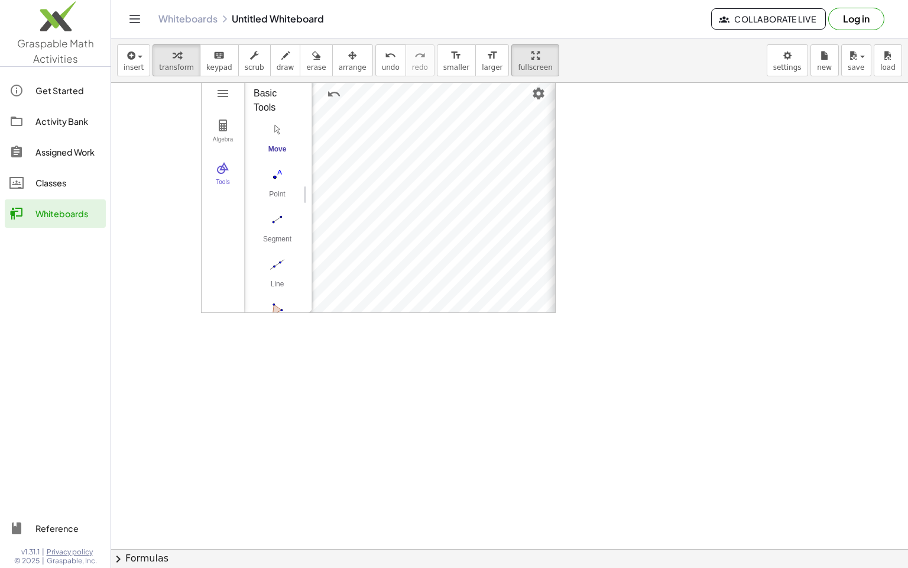
click at [555, 146] on div "**********" at bounding box center [703, 195] width 296 height 236
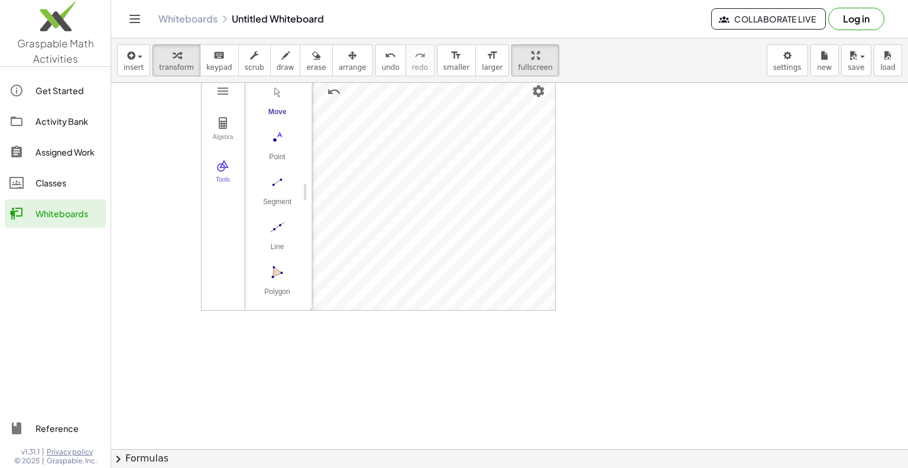
scroll to position [36, 0]
drag, startPoint x: 307, startPoint y: 195, endPoint x: 302, endPoint y: 201, distance: 7.6
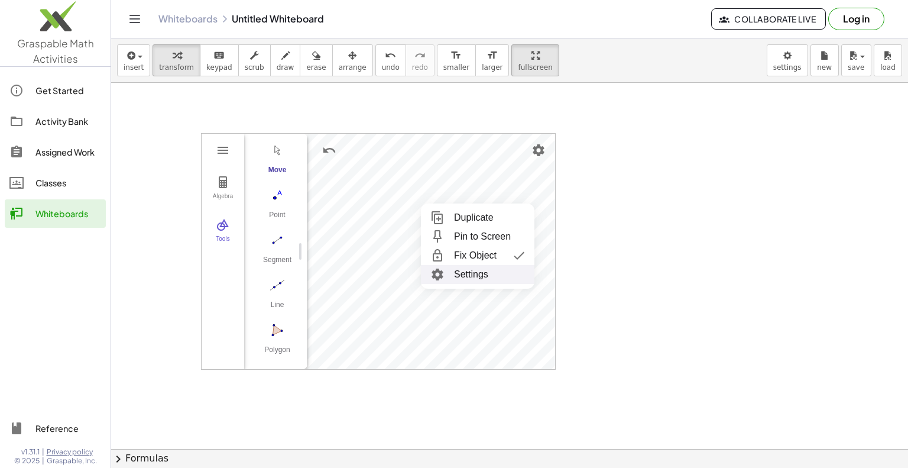
click at [486, 276] on li "Settings" at bounding box center [478, 274] width 114 height 19
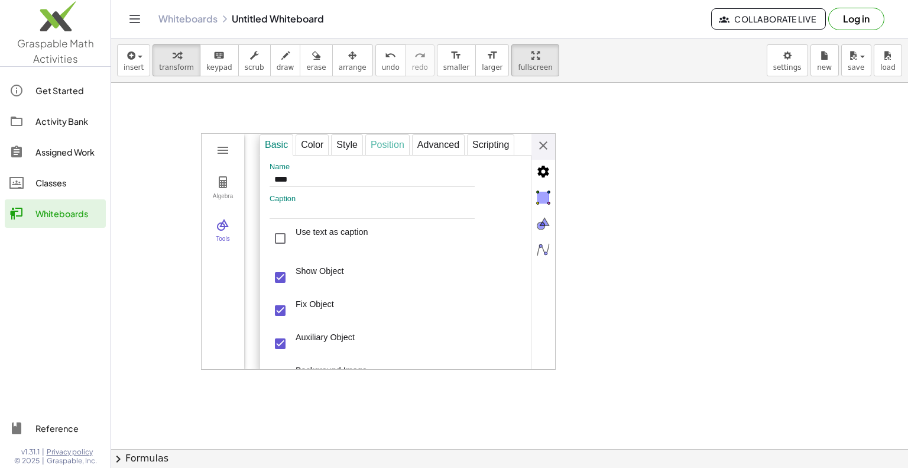
drag, startPoint x: 416, startPoint y: 142, endPoint x: 404, endPoint y: 147, distance: 13.0
click at [416, 142] on div "Advanced" at bounding box center [438, 144] width 53 height 21
select select "***"
select select "*"
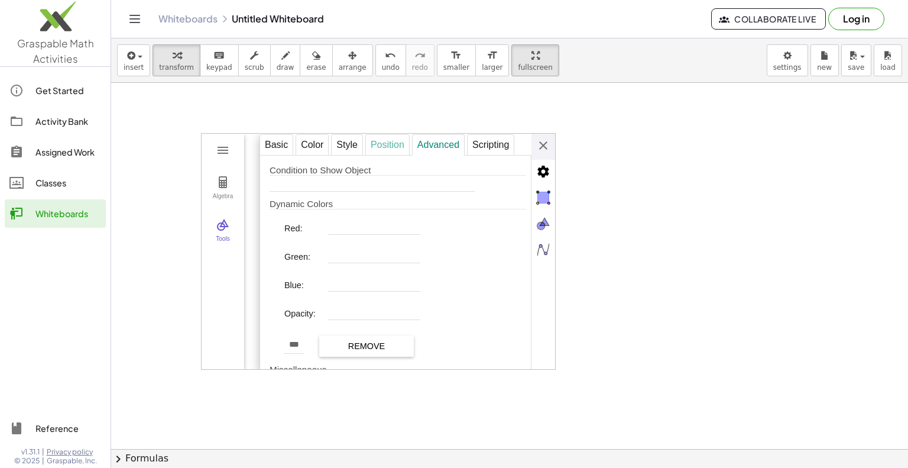
click at [392, 148] on div "Position" at bounding box center [387, 144] width 44 height 21
type input "*"
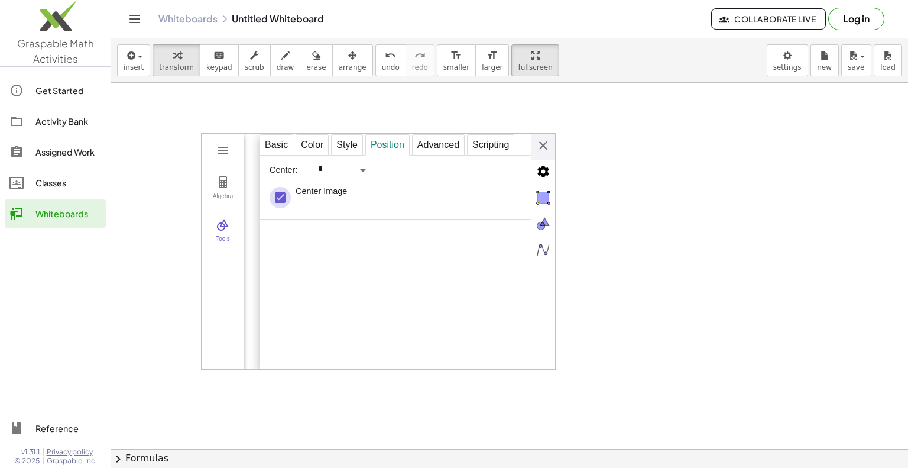
click at [290, 194] on div "Center Image" at bounding box center [280, 197] width 21 height 21
type input "*"
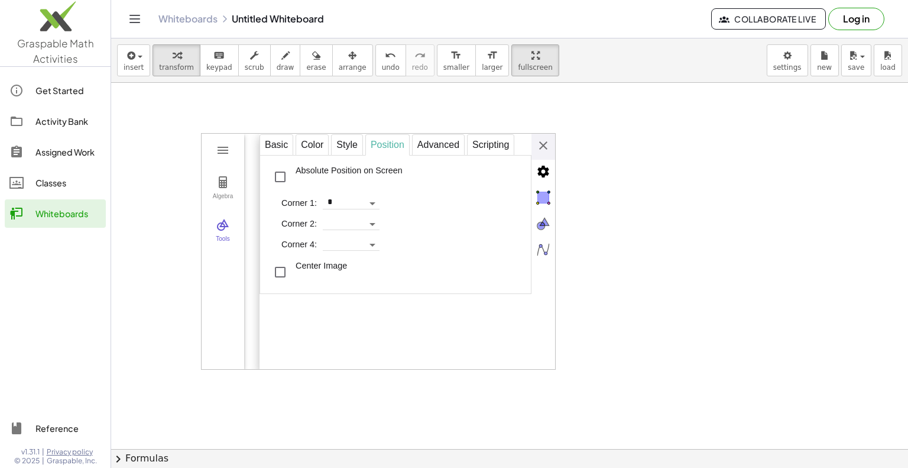
click at [550, 142] on div "**********" at bounding box center [408, 252] width 296 height 236
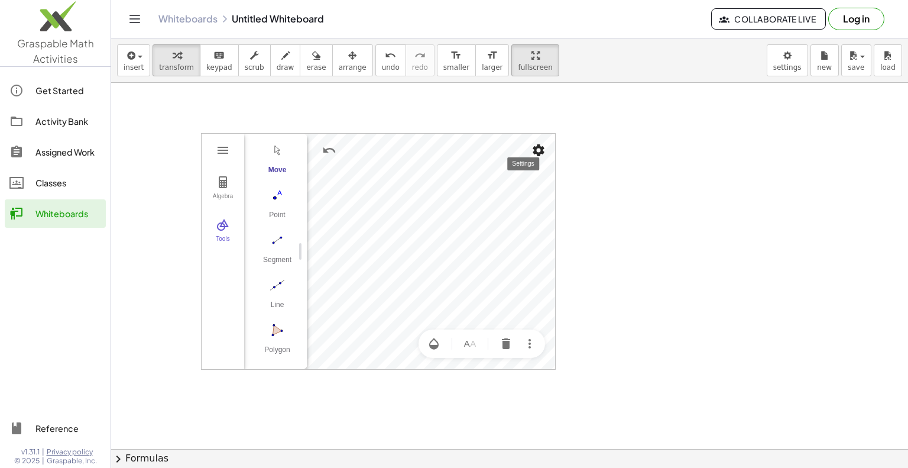
click at [537, 157] on button "Settings" at bounding box center [538, 150] width 21 height 21
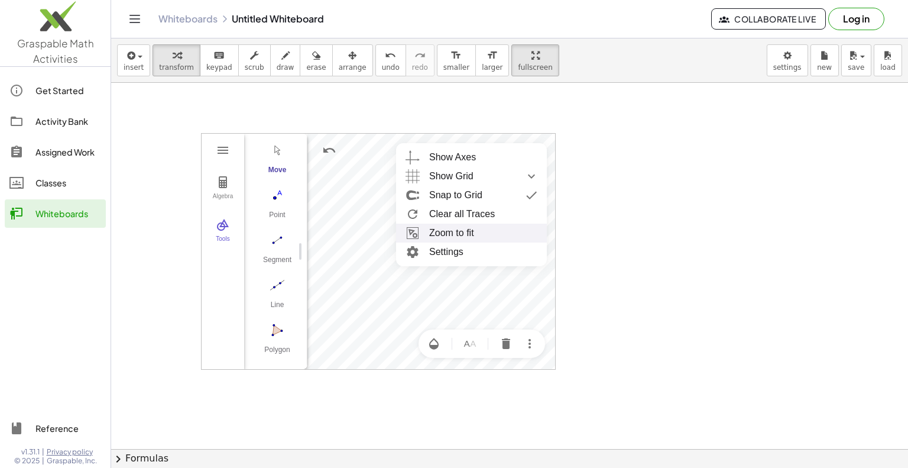
click at [484, 231] on li "Zoom to fit" at bounding box center [471, 232] width 151 height 19
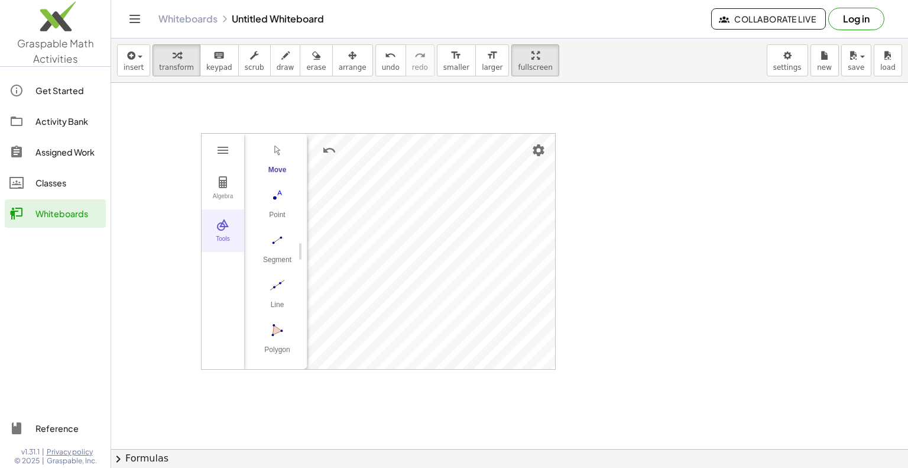
click at [234, 235] on div "Tools" at bounding box center [223, 243] width 38 height 17
click at [232, 150] on button "Geometry" at bounding box center [222, 150] width 21 height 21
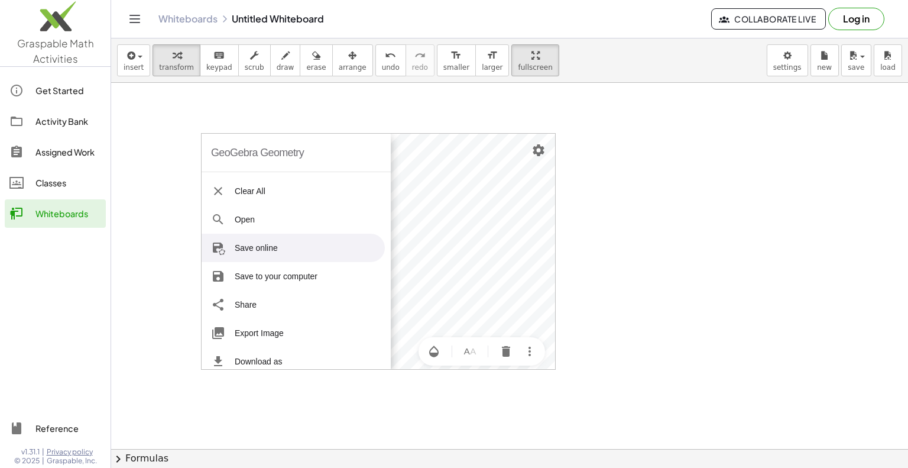
drag, startPoint x: 651, startPoint y: 248, endPoint x: 601, endPoint y: 220, distance: 57.9
click at [651, 248] on div at bounding box center [509, 449] width 797 height 732
drag, startPoint x: 562, startPoint y: 177, endPoint x: 560, endPoint y: 122, distance: 54.4
click at [562, 177] on div at bounding box center [509, 449] width 797 height 732
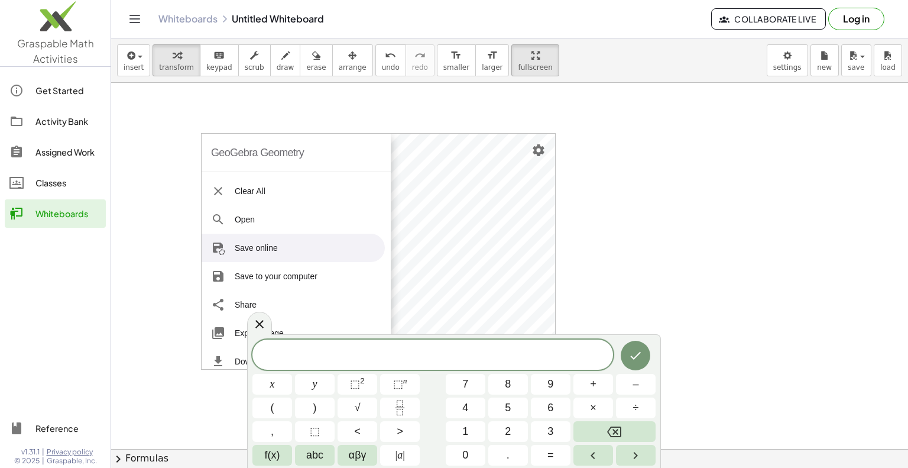
drag, startPoint x: 542, startPoint y: 149, endPoint x: 617, endPoint y: 118, distance: 81.4
click at [618, 118] on div "GeoGebra Geometry Clear All Open Save online Save to your computer Share Export…" at bounding box center [509, 449] width 797 height 732
click at [542, 151] on img "Settings" at bounding box center [538, 150] width 14 height 14
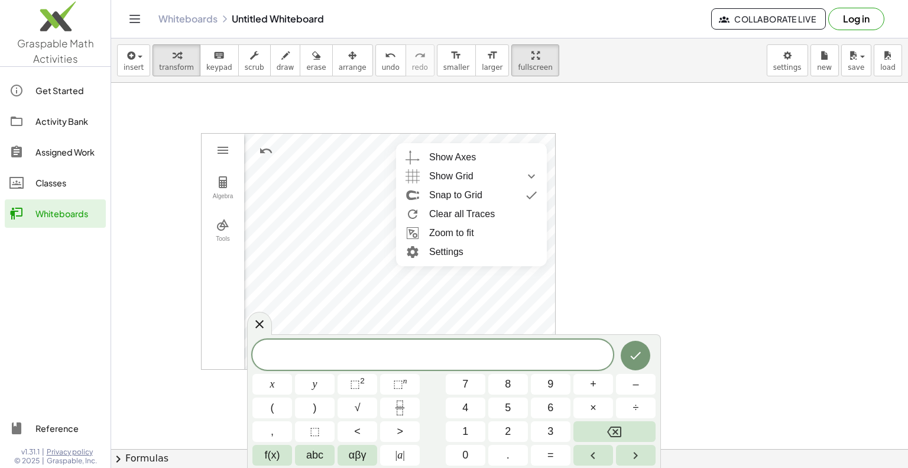
click at [627, 111] on div at bounding box center [509, 449] width 797 height 732
drag, startPoint x: 514, startPoint y: 121, endPoint x: 562, endPoint y: 146, distance: 53.7
click at [524, 129] on div at bounding box center [509, 449] width 797 height 732
drag, startPoint x: 562, startPoint y: 146, endPoint x: 537, endPoint y: 160, distance: 28.3
click at [568, 157] on div at bounding box center [509, 449] width 797 height 732
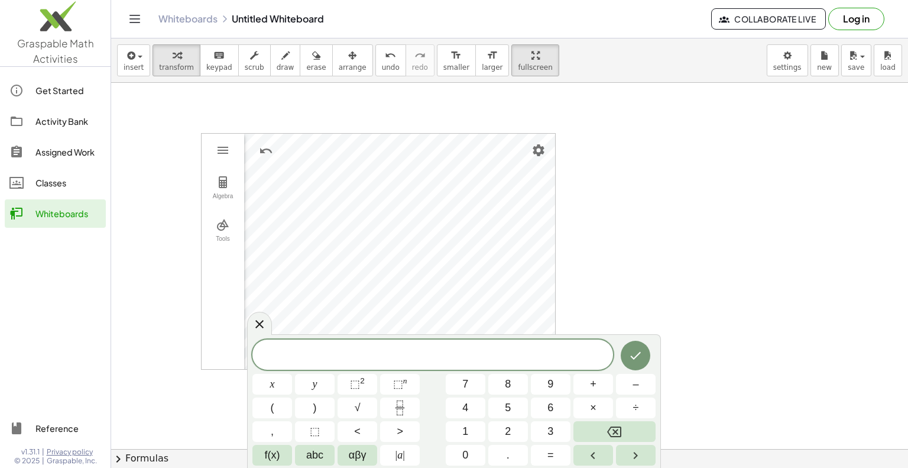
drag, startPoint x: 750, startPoint y: 157, endPoint x: 757, endPoint y: 148, distance: 12.2
click at [754, 167] on div at bounding box center [509, 449] width 797 height 732
click at [799, 42] on div "insert select one: Math Expression Function Text Youtube Video Graphing Geometr…" at bounding box center [509, 60] width 797 height 44
click at [791, 62] on body "Graspable Math Activities Get Started Activity Bank Assigned Work Classes White…" at bounding box center [454, 234] width 908 height 468
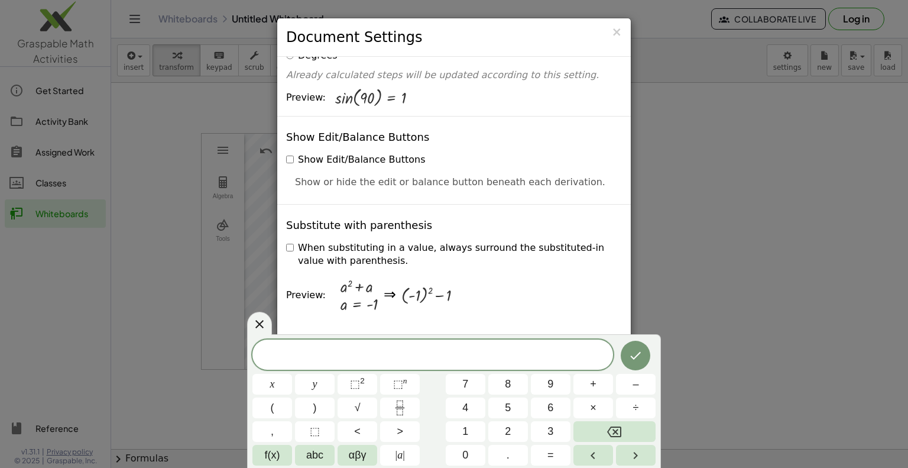
scroll to position [414, 0]
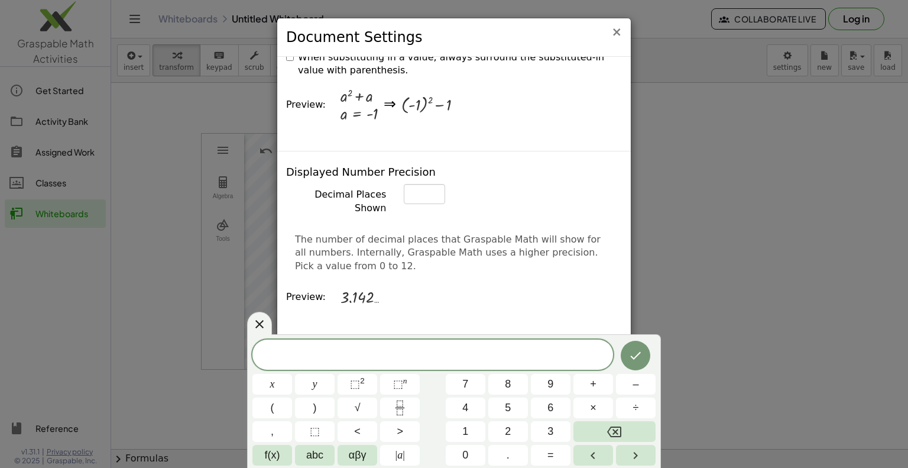
click at [621, 30] on span "×" at bounding box center [616, 32] width 11 height 14
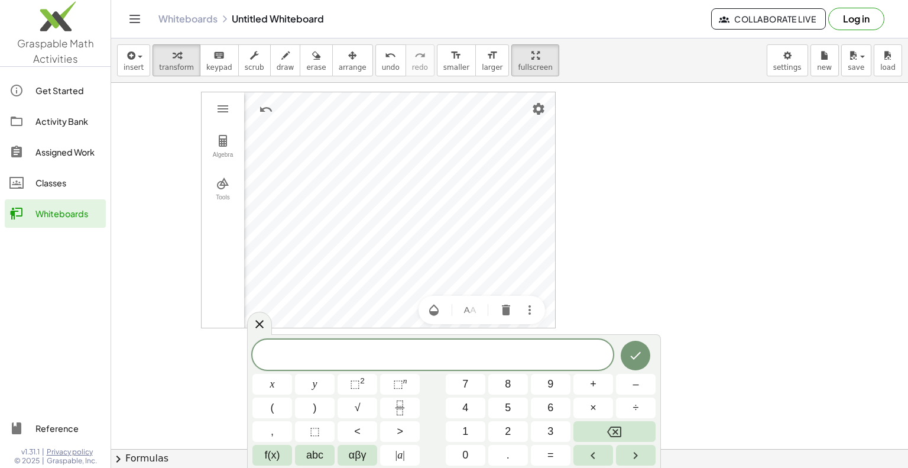
scroll to position [0, 0]
click at [261, 329] on icon at bounding box center [259, 324] width 14 height 14
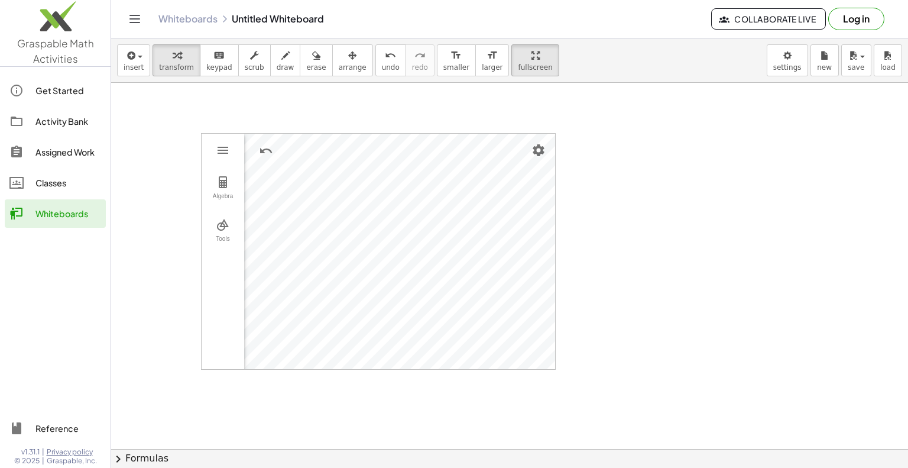
click at [111, 305] on div at bounding box center [509, 449] width 797 height 732
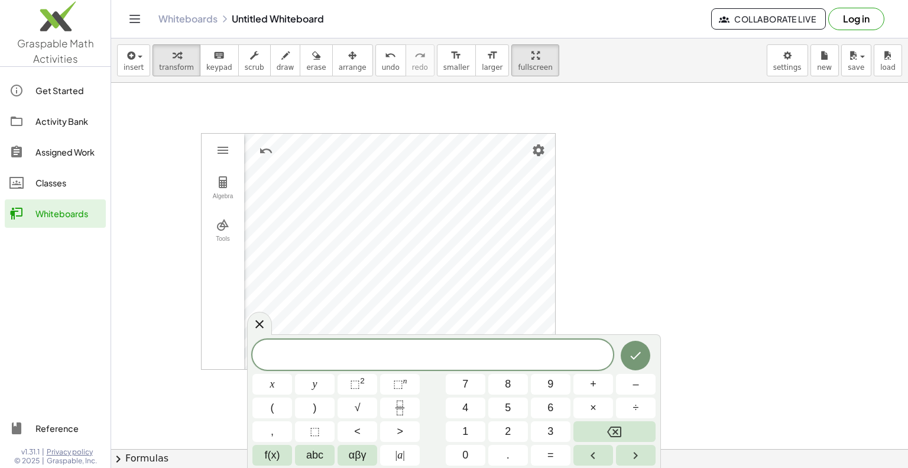
drag, startPoint x: 672, startPoint y: 286, endPoint x: 667, endPoint y: 277, distance: 10.3
click at [672, 287] on div at bounding box center [509, 449] width 797 height 732
click at [666, 268] on div at bounding box center [509, 449] width 797 height 732
click at [261, 323] on icon at bounding box center [259, 324] width 14 height 14
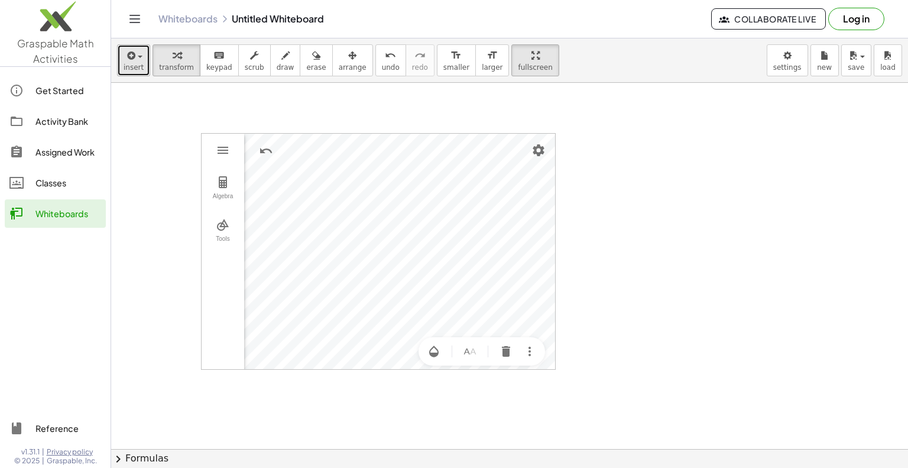
click at [125, 63] on span "insert" at bounding box center [134, 67] width 20 height 8
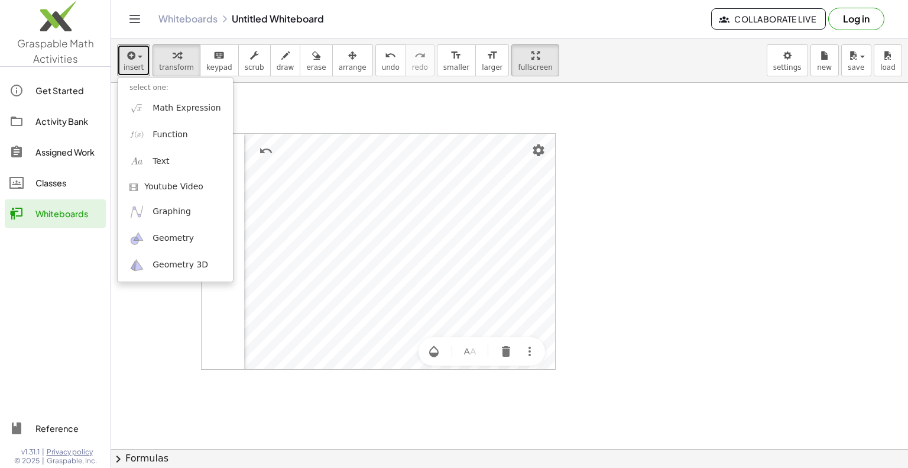
click at [432, 93] on div at bounding box center [509, 449] width 797 height 732
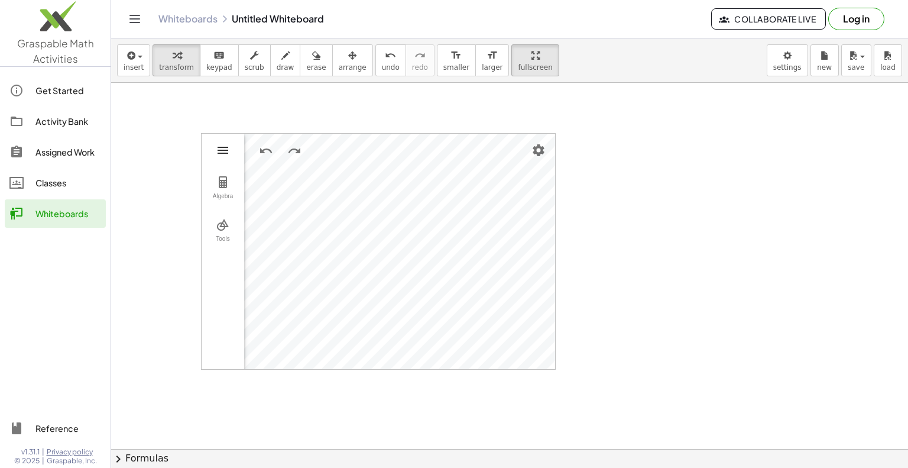
click at [228, 153] on img "Geometry" at bounding box center [223, 150] width 14 height 14
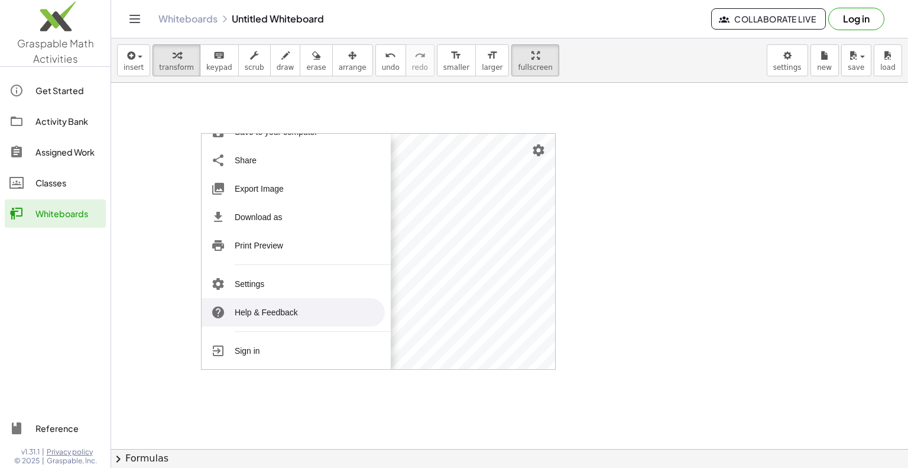
click at [596, 261] on div at bounding box center [509, 449] width 797 height 732
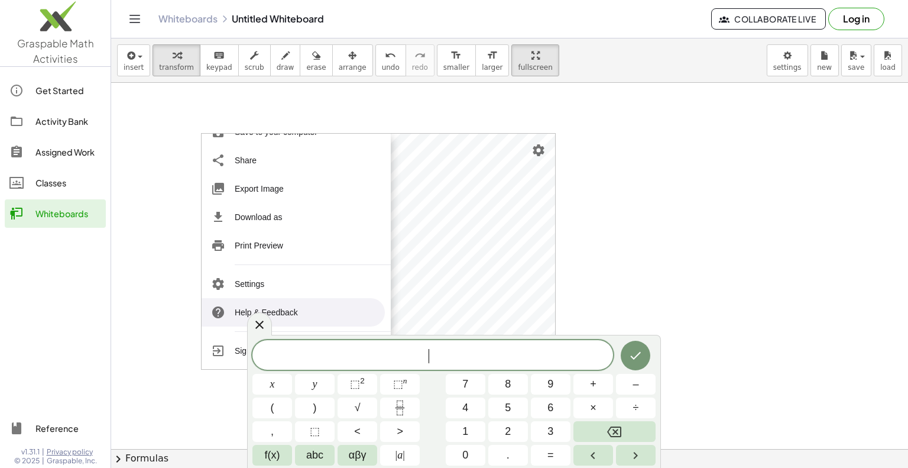
click at [607, 245] on div at bounding box center [509, 449] width 797 height 732
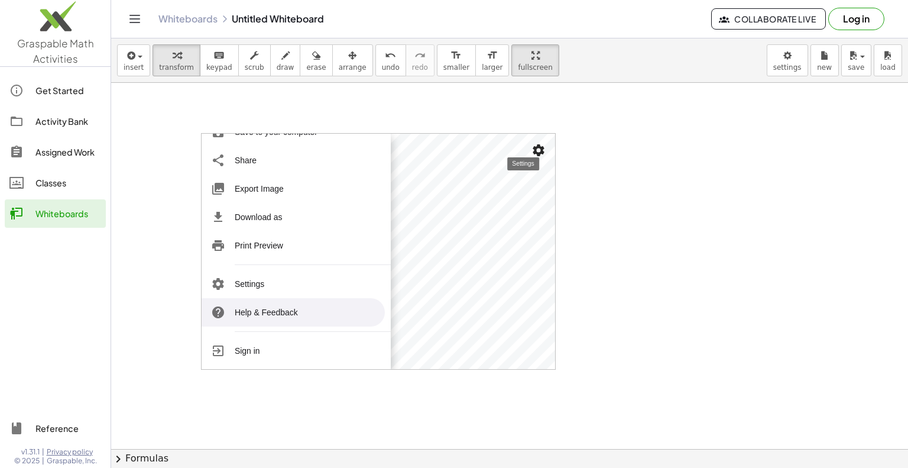
click at [540, 151] on img "Settings" at bounding box center [538, 150] width 14 height 14
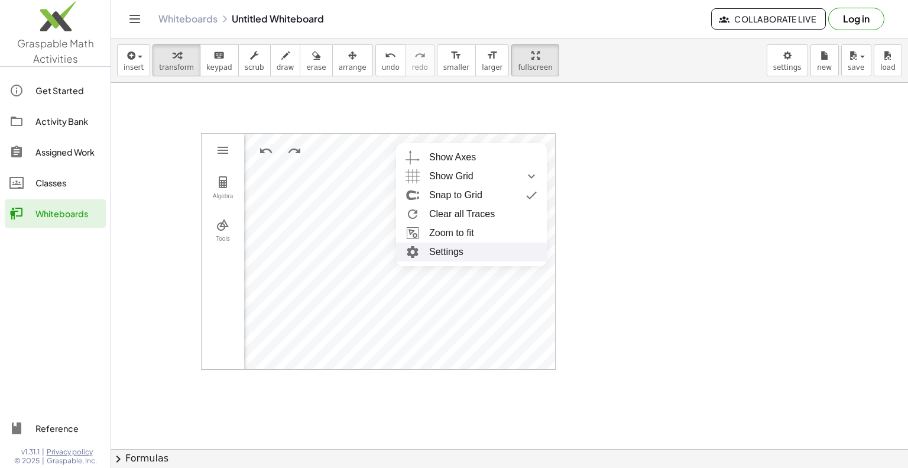
click at [598, 252] on div at bounding box center [509, 449] width 797 height 732
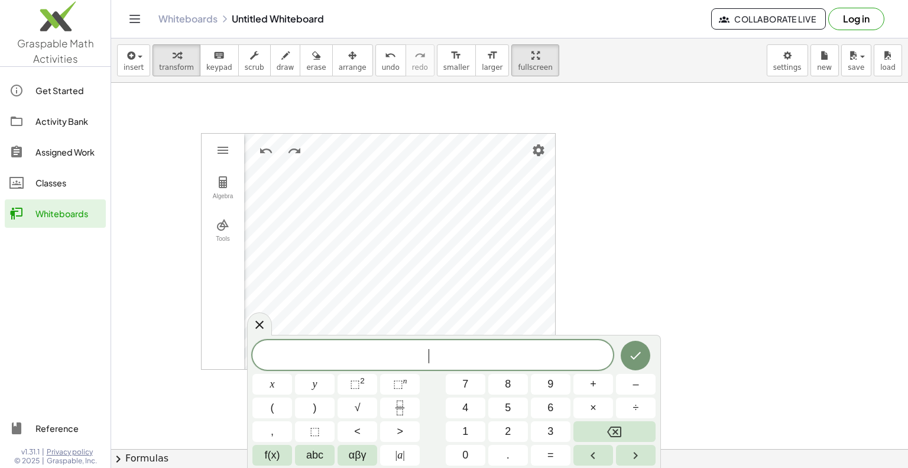
click at [598, 252] on div at bounding box center [509, 449] width 797 height 732
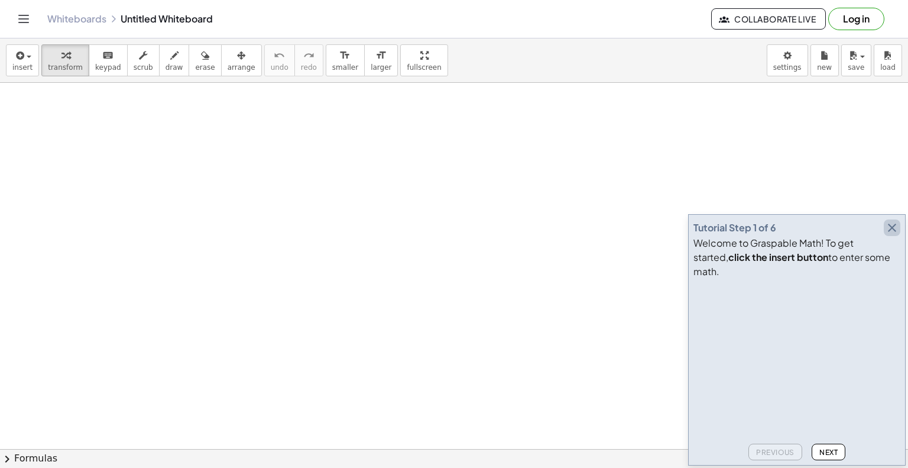
click at [899, 235] on icon "button" at bounding box center [892, 228] width 14 height 14
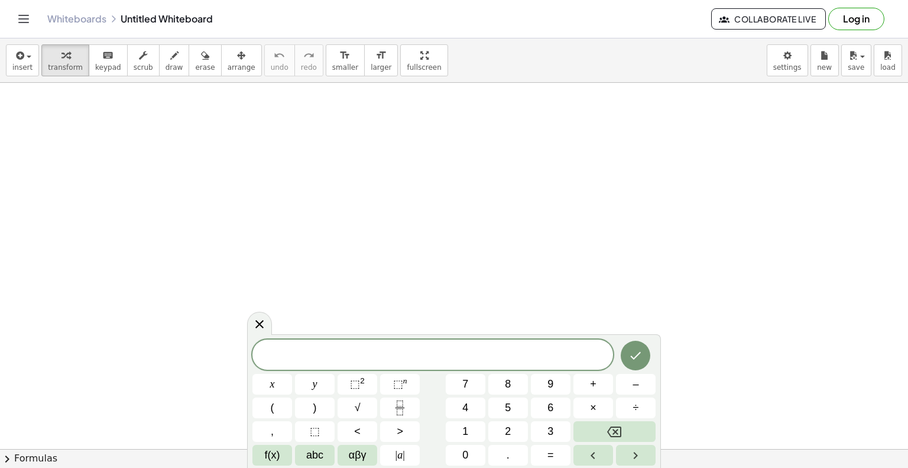
drag, startPoint x: 408, startPoint y: 178, endPoint x: 381, endPoint y: 167, distance: 28.7
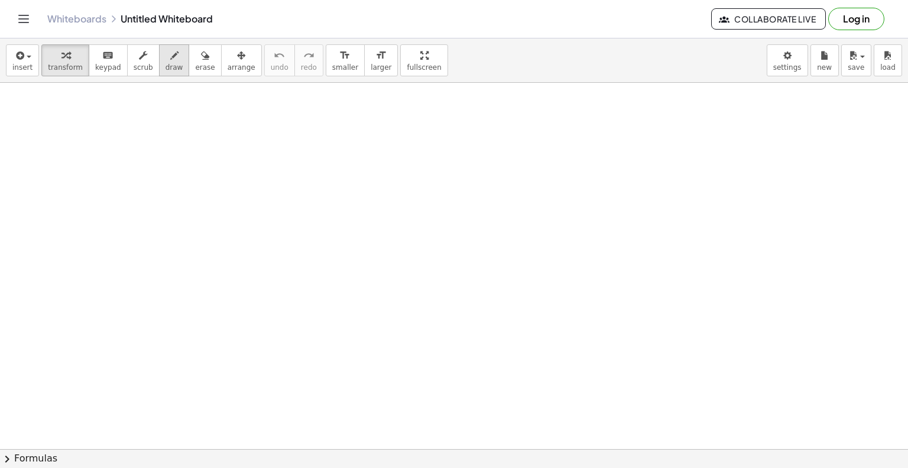
click at [166, 63] on span "draw" at bounding box center [175, 67] width 18 height 8
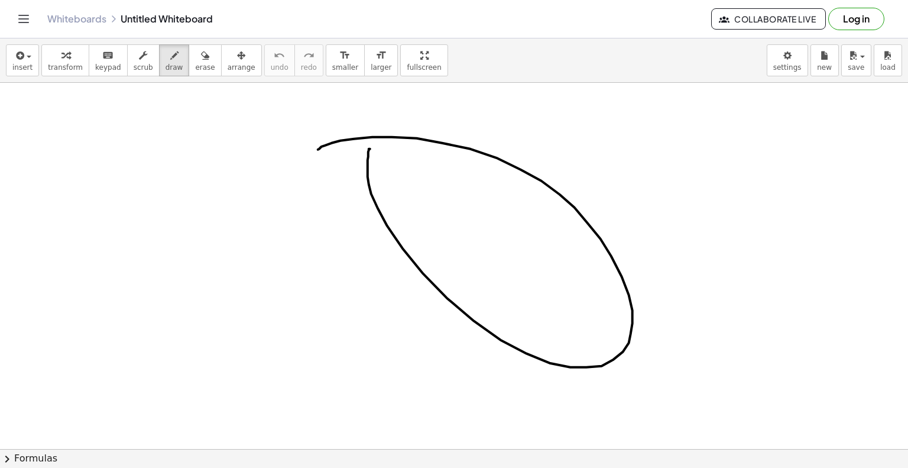
drag, startPoint x: 369, startPoint y: 150, endPoint x: 317, endPoint y: 153, distance: 52.1
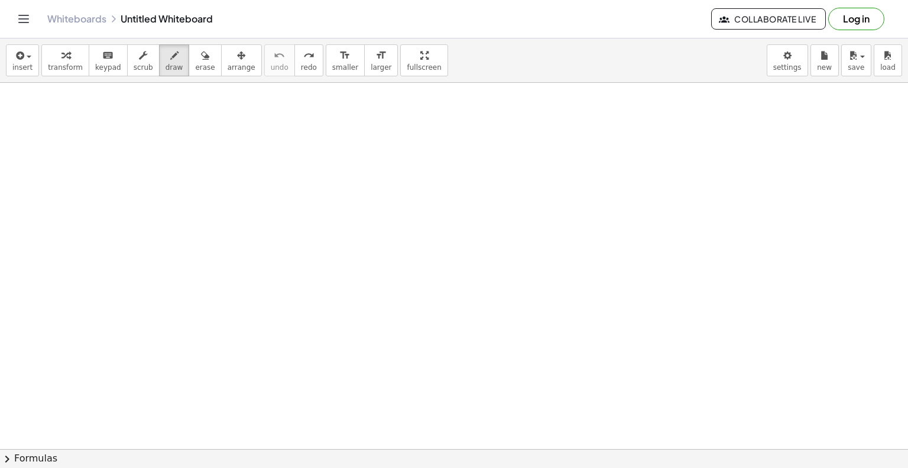
drag, startPoint x: 371, startPoint y: 168, endPoint x: 336, endPoint y: 168, distance: 35.5
click at [19, 67] on span "insert" at bounding box center [22, 67] width 20 height 8
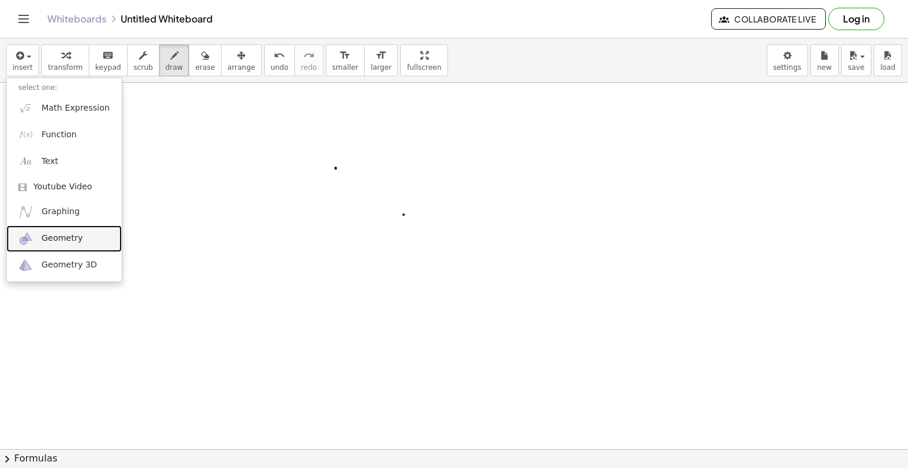
click at [83, 245] on link "Geometry" at bounding box center [64, 238] width 115 height 27
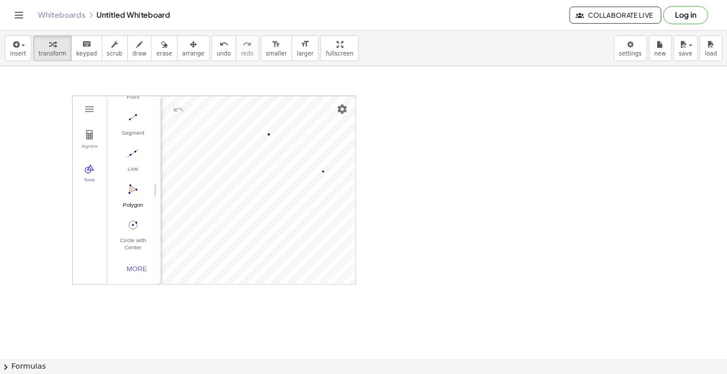
scroll to position [122, 0]
click at [171, 275] on img "Circle with Center through Point. Select center point, then point on circle" at bounding box center [165, 281] width 47 height 19
click at [424, 133] on img "Settings" at bounding box center [427, 136] width 14 height 14
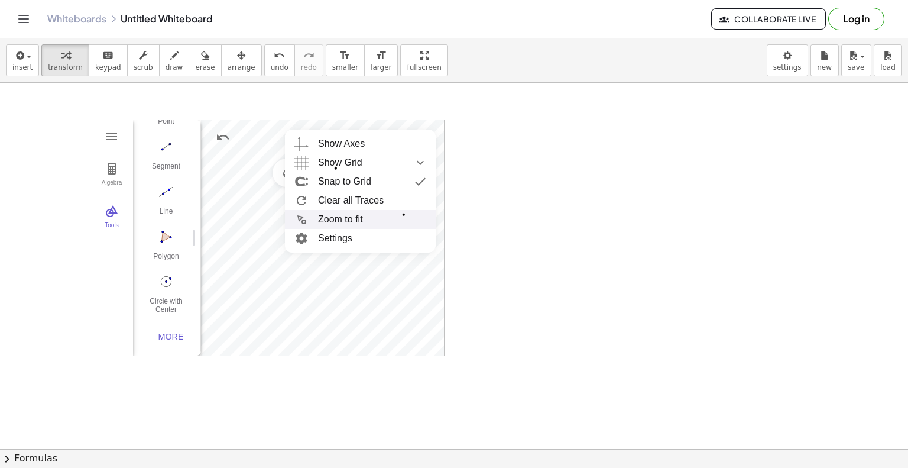
click at [361, 218] on li "Zoom to fit" at bounding box center [360, 219] width 151 height 19
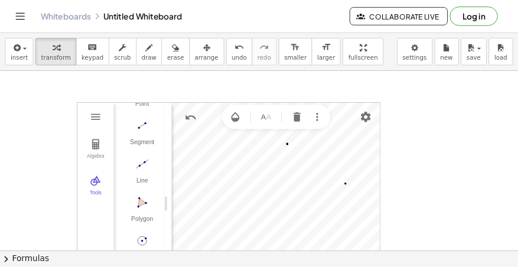
scroll to position [119, 0]
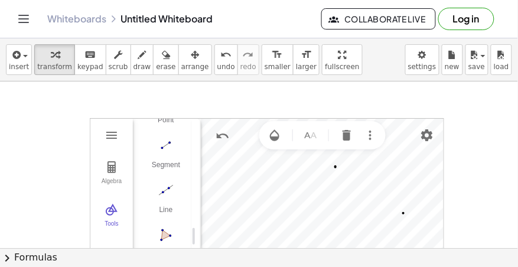
drag, startPoint x: 468, startPoint y: 168, endPoint x: 463, endPoint y: 122, distance: 46.3
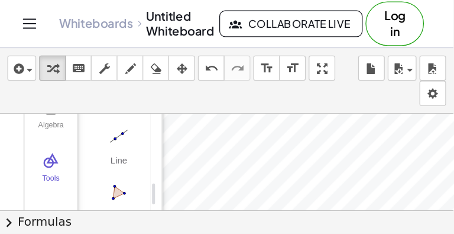
scroll to position [118, 0]
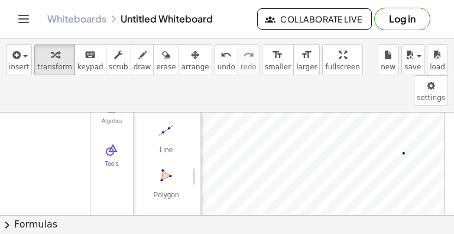
click at [309, 226] on button "chevron_right Formulas" at bounding box center [227, 224] width 454 height 19
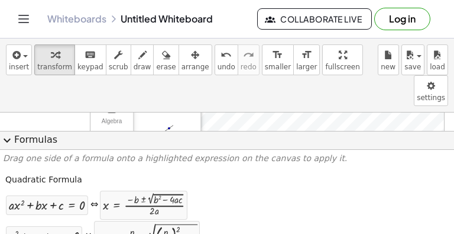
click at [10, 137] on span "expand_more" at bounding box center [7, 140] width 14 height 14
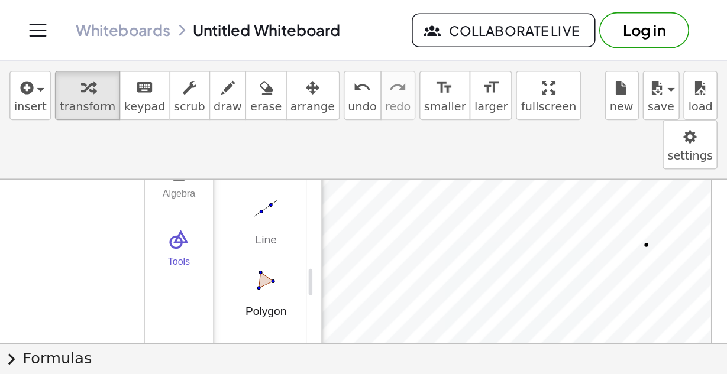
scroll to position [119, 0]
drag, startPoint x: 178, startPoint y: 186, endPoint x: 184, endPoint y: 134, distance: 52.4
click at [182, 134] on div "Move Point Segment Line Polygon Circle with Center through Point" at bounding box center [162, 120] width 40 height 270
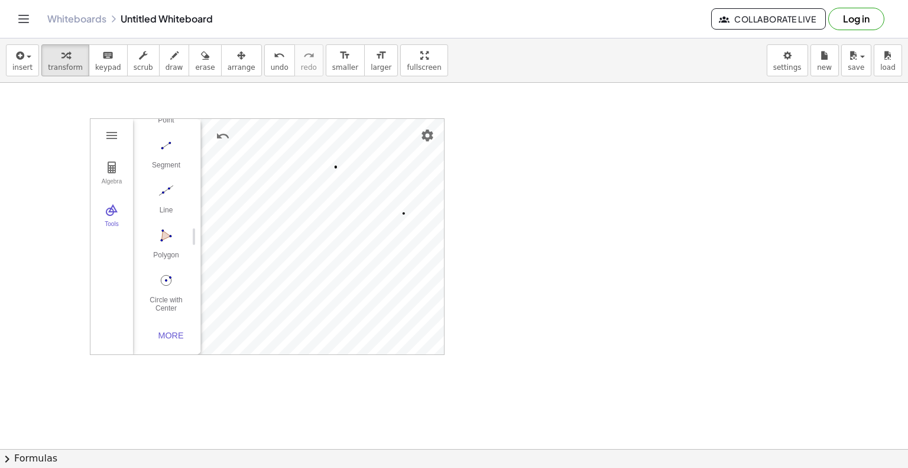
scroll to position [0, 0]
click at [424, 134] on img "Settings" at bounding box center [427, 136] width 14 height 14
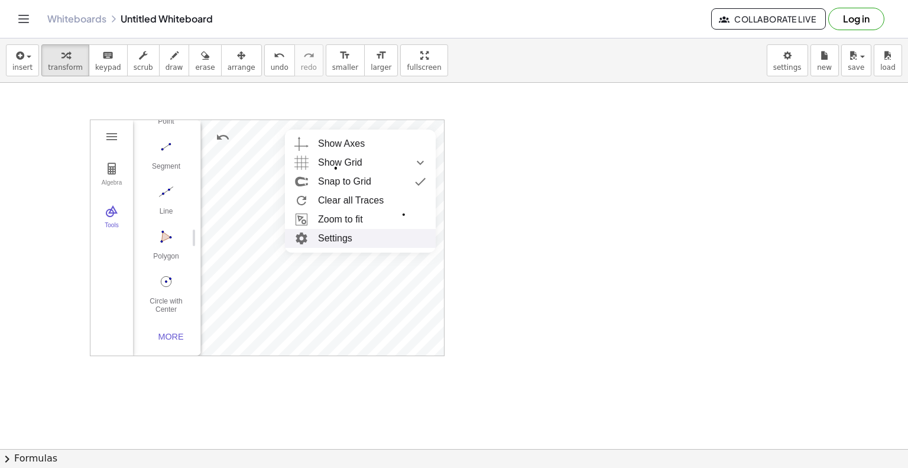
click at [384, 223] on li "Zoom to fit" at bounding box center [360, 219] width 151 height 19
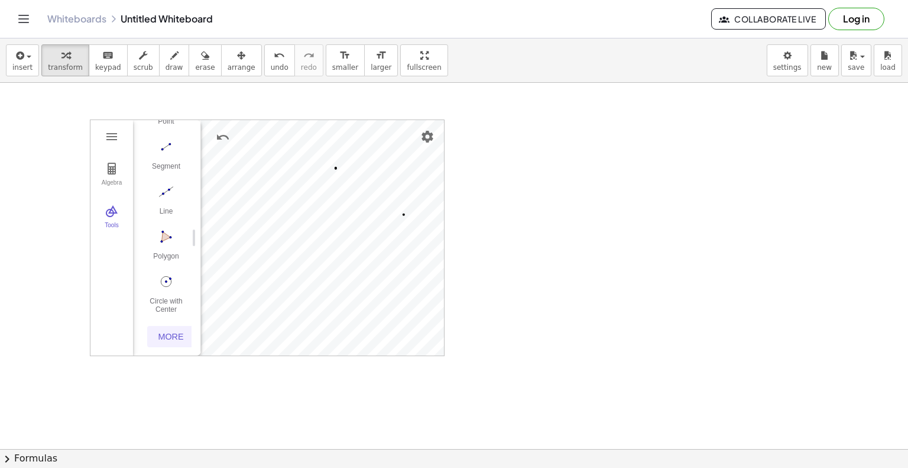
click at [168, 333] on div "More" at bounding box center [171, 336] width 38 height 9
click at [173, 228] on img "Distance or Length. Select two points, a segment, polygon or circle" at bounding box center [165, 221] width 47 height 19
click at [168, 226] on img "Distance or Length. Select two points, a segment, polygon or circle" at bounding box center [165, 221] width 47 height 19
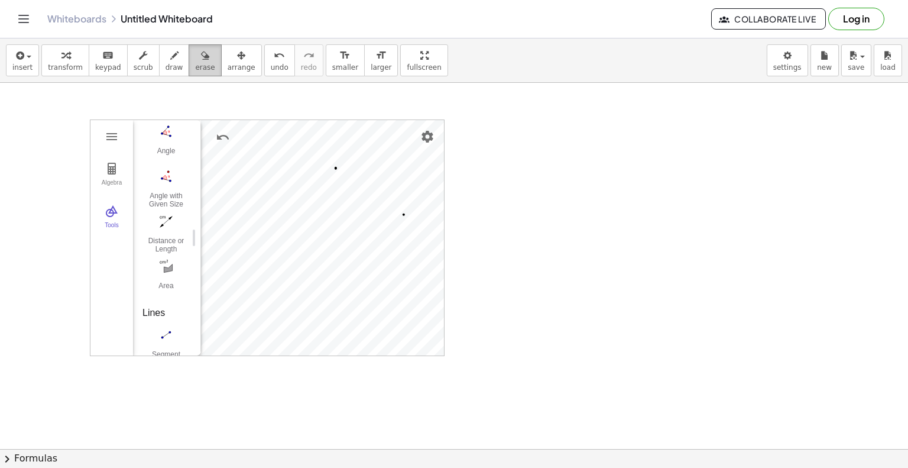
click at [195, 63] on span "erase" at bounding box center [205, 67] width 20 height 8
drag, startPoint x: 338, startPoint y: 169, endPoint x: 387, endPoint y: 187, distance: 52.4
click at [378, 222] on div at bounding box center [454, 449] width 908 height 732
drag, startPoint x: 387, startPoint y: 187, endPoint x: 362, endPoint y: 216, distance: 38.5
click at [362, 223] on div at bounding box center [454, 449] width 908 height 732
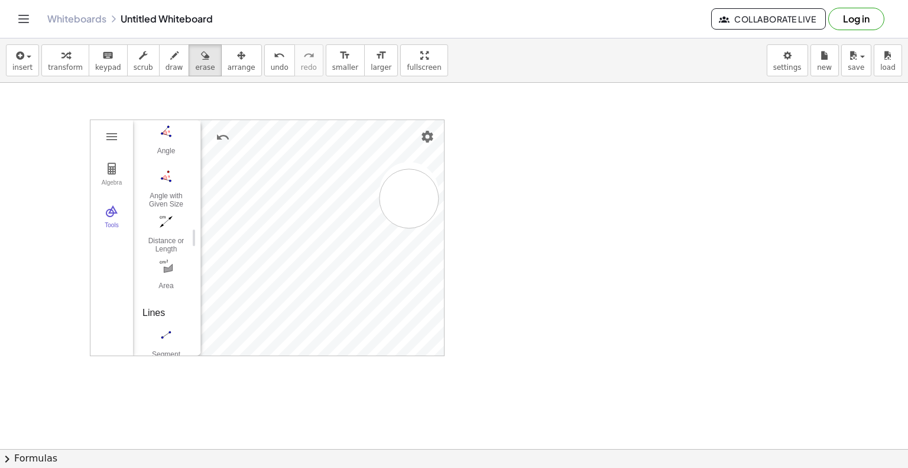
drag, startPoint x: 409, startPoint y: 192, endPoint x: 416, endPoint y: 228, distance: 36.6
click at [415, 228] on div at bounding box center [454, 449] width 908 height 732
drag, startPoint x: 345, startPoint y: 172, endPoint x: 359, endPoint y: 248, distance: 77.0
click at [359, 248] on div at bounding box center [454, 449] width 908 height 732
click at [166, 63] on span "draw" at bounding box center [175, 67] width 18 height 8
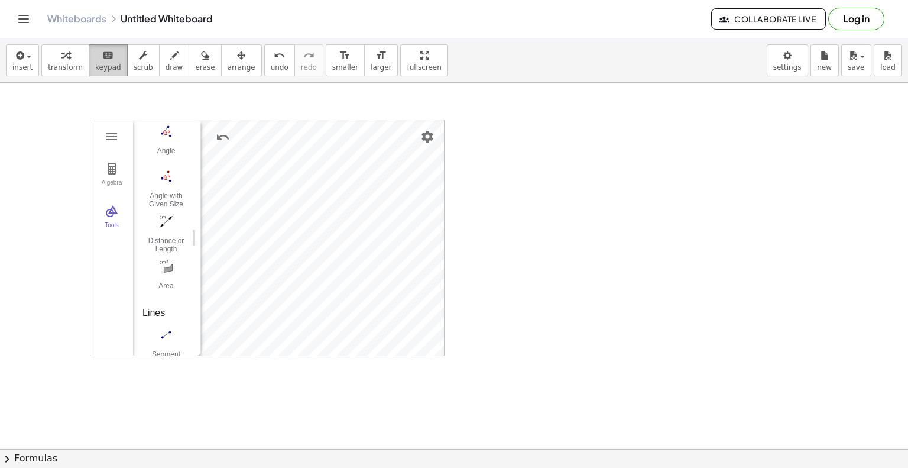
click at [109, 69] on span "keypad" at bounding box center [108, 67] width 26 height 8
click at [170, 228] on button "Point" at bounding box center [165, 229] width 47 height 43
click at [376, 101] on div "Algebra Tools Point A Point B Point C Point D Point E Input… GeoGebra Geometry …" at bounding box center [454, 449] width 908 height 732
click at [166, 182] on button "Move" at bounding box center [165, 184] width 47 height 43
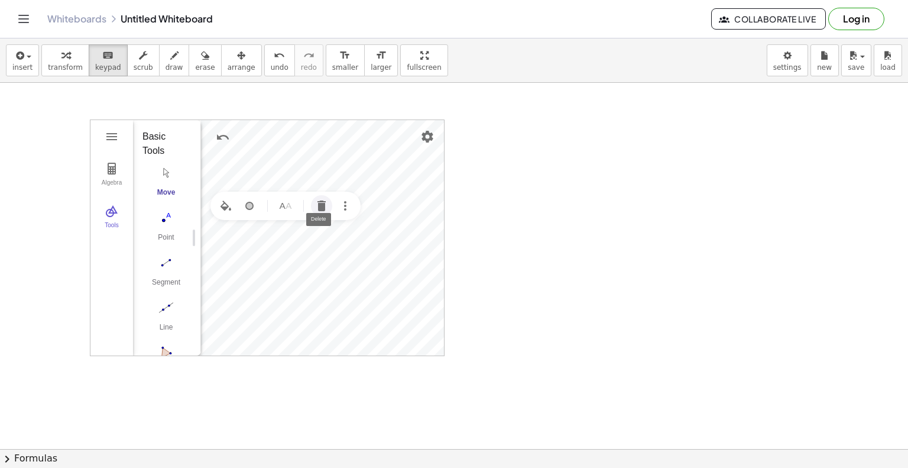
click at [317, 205] on img "Delete" at bounding box center [322, 206] width 14 height 14
click at [353, 200] on img "Delete" at bounding box center [353, 197] width 14 height 14
click at [356, 252] on button "Delete" at bounding box center [364, 250] width 21 height 21
click at [347, 252] on button "Delete" at bounding box center [354, 251] width 21 height 21
click at [432, 137] on img "Settings" at bounding box center [427, 136] width 14 height 14
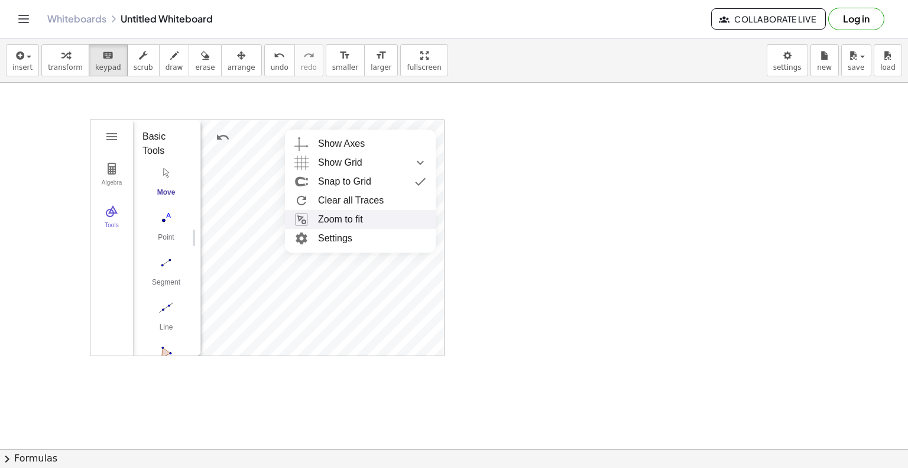
click at [374, 217] on li "Zoom to fit" at bounding box center [360, 219] width 151 height 19
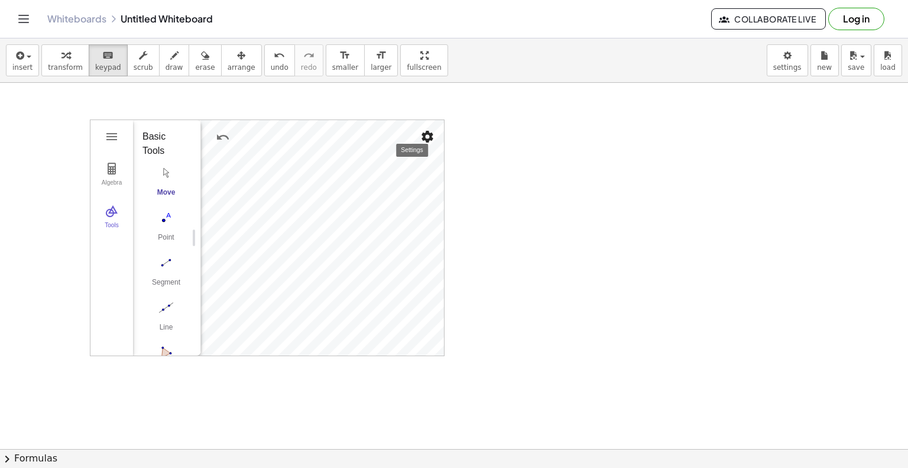
click at [432, 140] on img "Settings" at bounding box center [427, 136] width 14 height 14
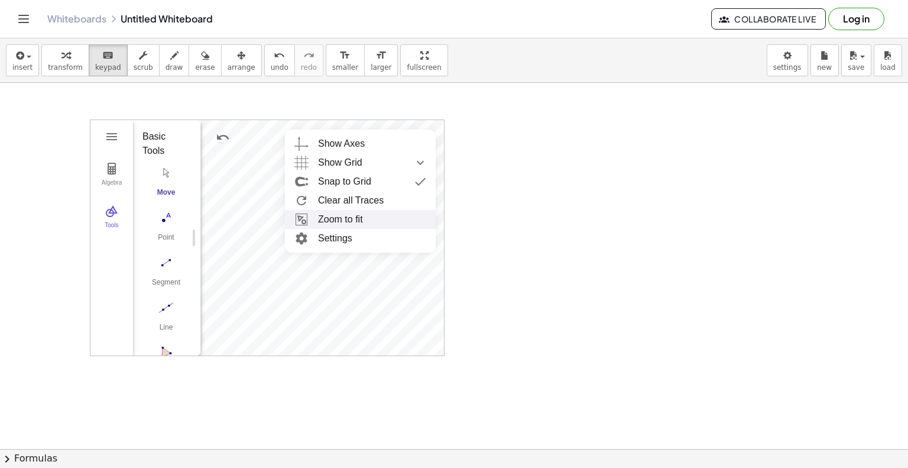
click at [392, 211] on li "Zoom to fit" at bounding box center [360, 219] width 151 height 19
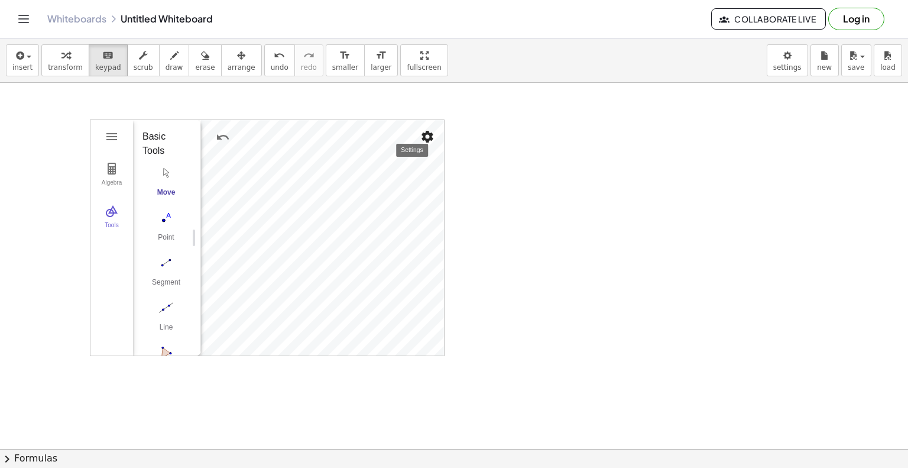
click at [417, 137] on div "Geometry" at bounding box center [322, 237] width 243 height 235
click at [424, 140] on img "Settings" at bounding box center [427, 136] width 14 height 14
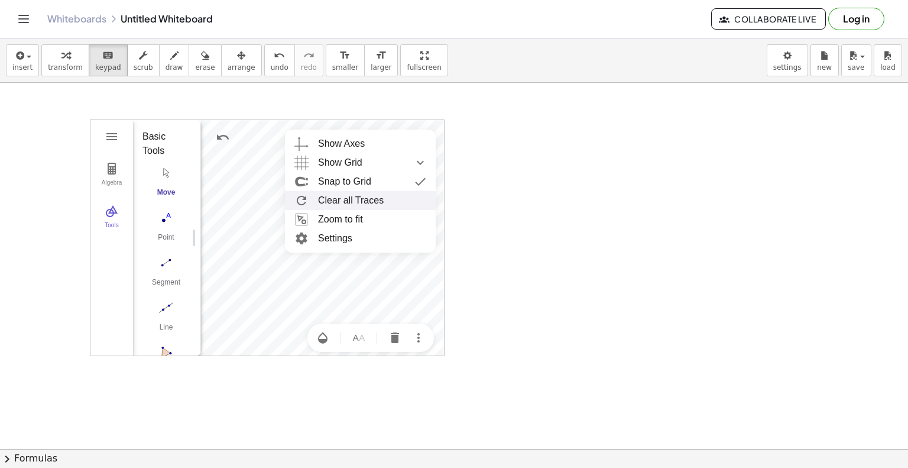
click at [382, 202] on li "Clear all Traces" at bounding box center [360, 200] width 151 height 19
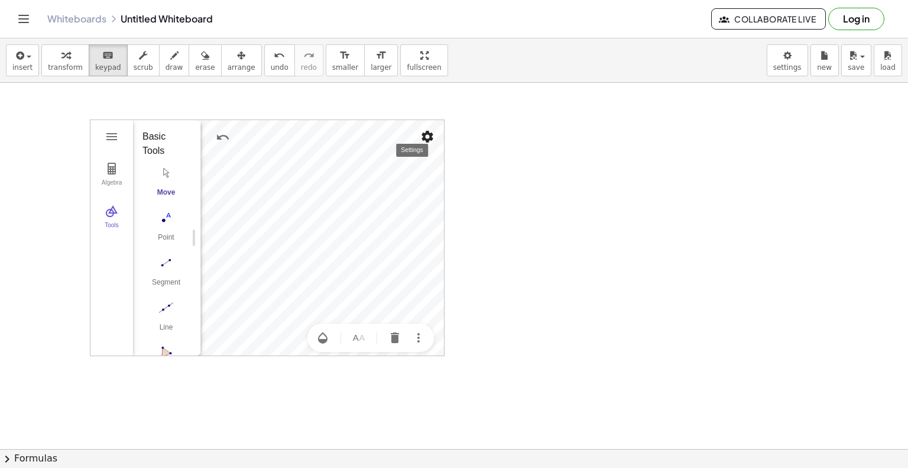
click at [421, 134] on img "Settings" at bounding box center [427, 136] width 14 height 14
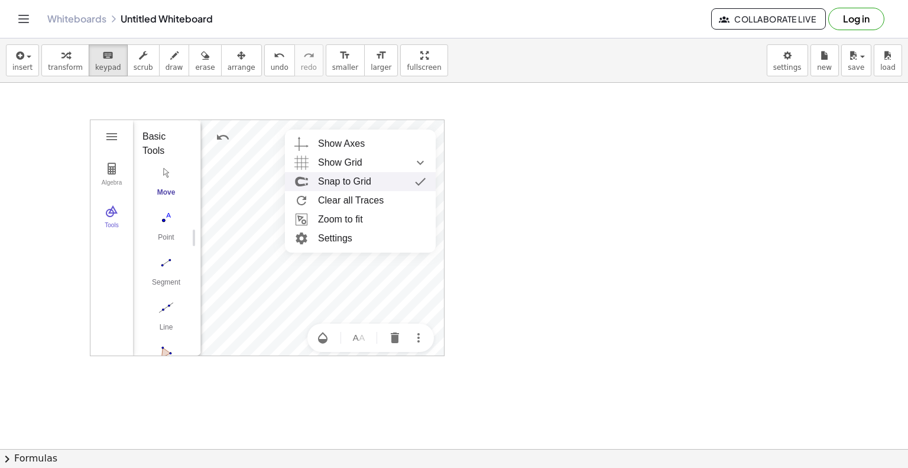
click at [394, 180] on div "Snap to Grid" at bounding box center [372, 181] width 108 height 19
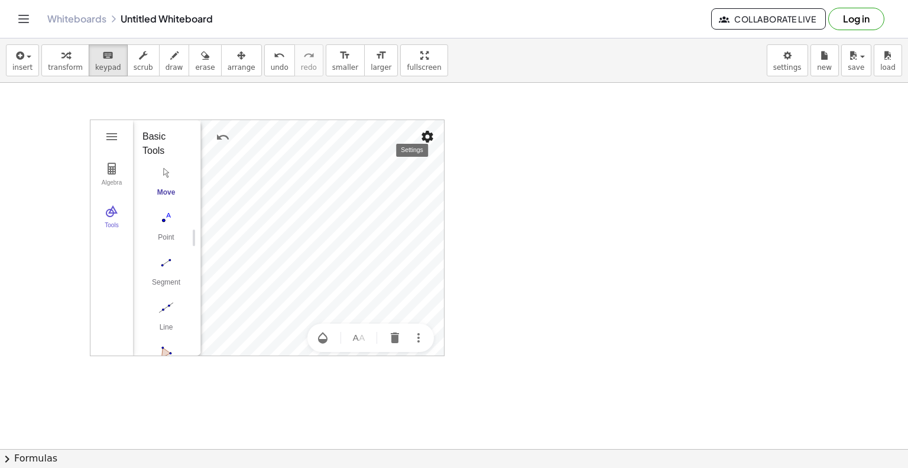
click at [426, 129] on img "Settings" at bounding box center [427, 136] width 14 height 14
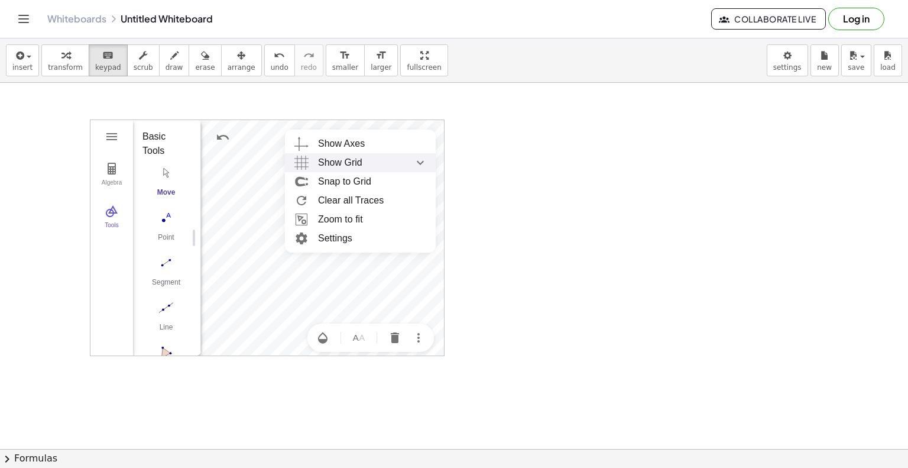
click at [370, 163] on div "Show Grid" at bounding box center [372, 162] width 108 height 19
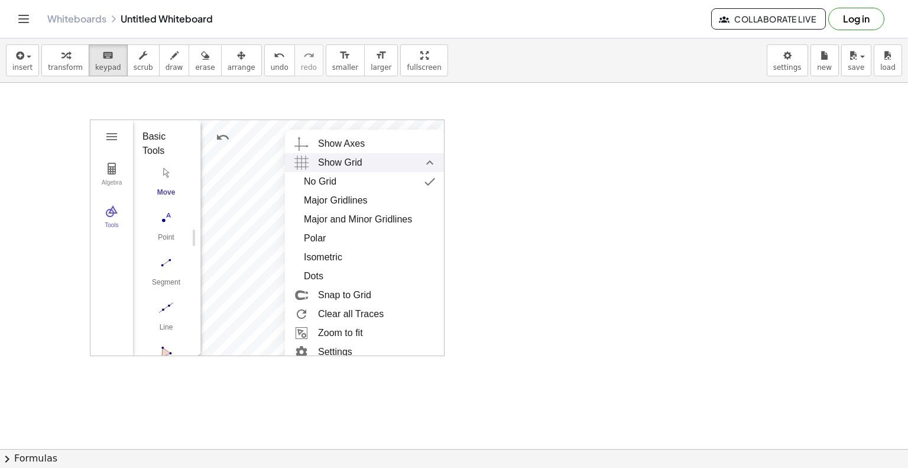
click at [374, 163] on div "Show Grid" at bounding box center [377, 162] width 118 height 19
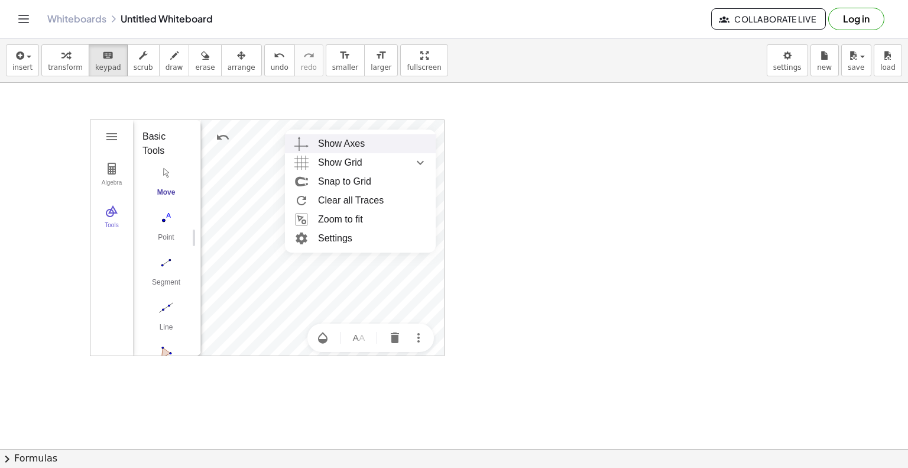
click at [360, 145] on div "Show Axes" at bounding box center [341, 143] width 47 height 19
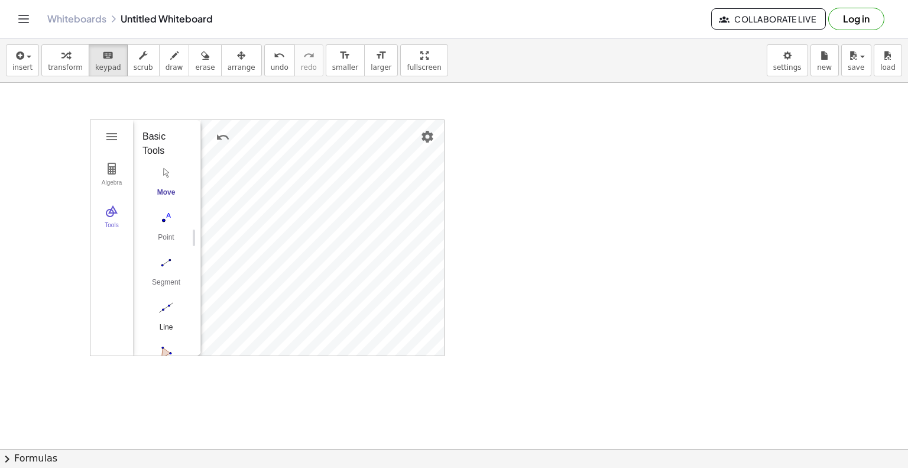
click at [154, 312] on div "Algebra Tools Input… GeoGebra Geometry Basic Tools Move Point Segment Line Poly…" at bounding box center [267, 237] width 354 height 235
